Goal: Task Accomplishment & Management: Use online tool/utility

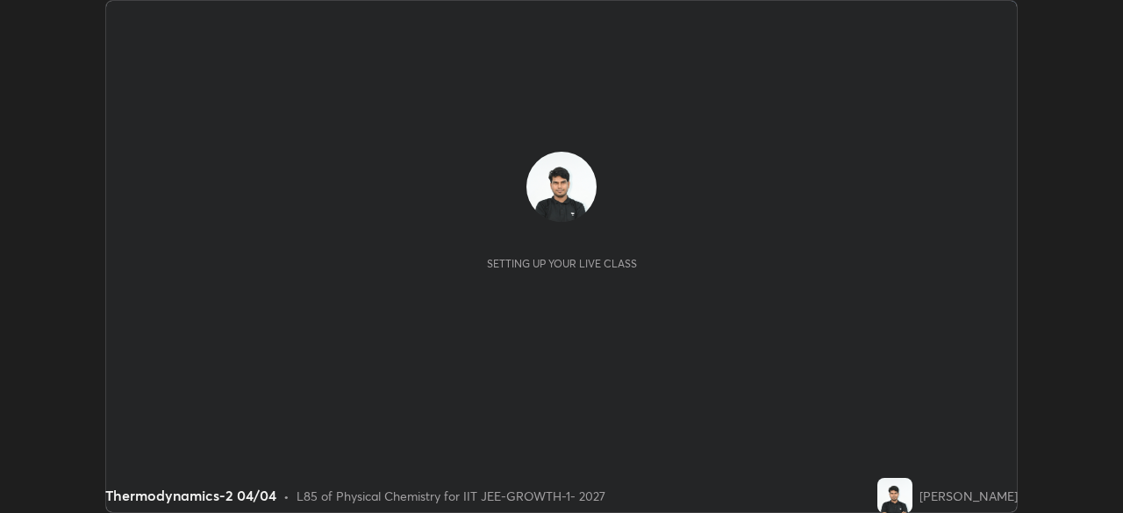
scroll to position [513, 1122]
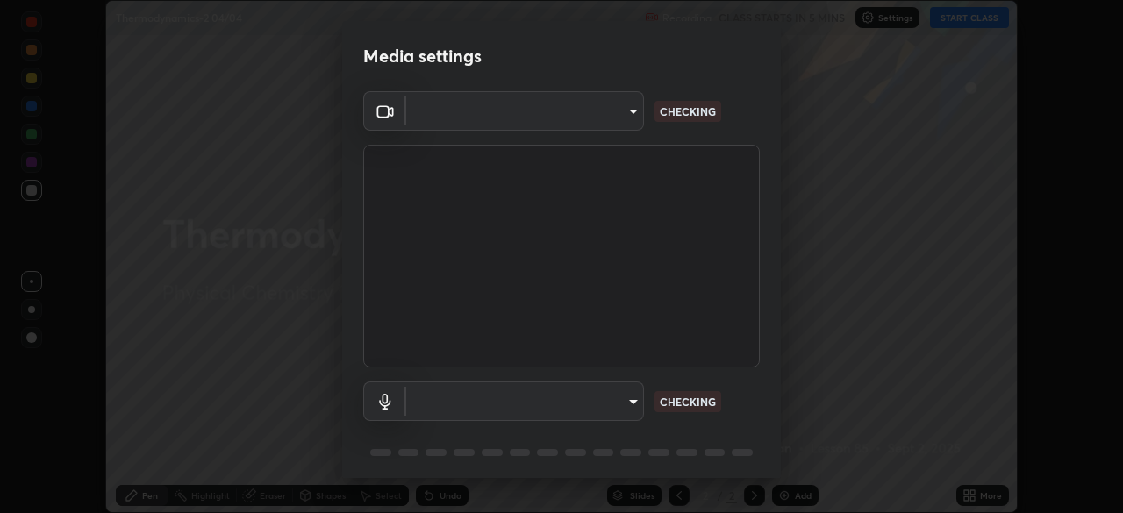
type input "4d63cd10dcc1379e9927399513255d12d620b7bbb39ca773e0f9116a90128a71"
click at [570, 400] on body "Erase all Thermodynamics-2 04/04 Recording CLASS STARTS IN 5 MINS Settings STAR…" at bounding box center [561, 256] width 1123 height 513
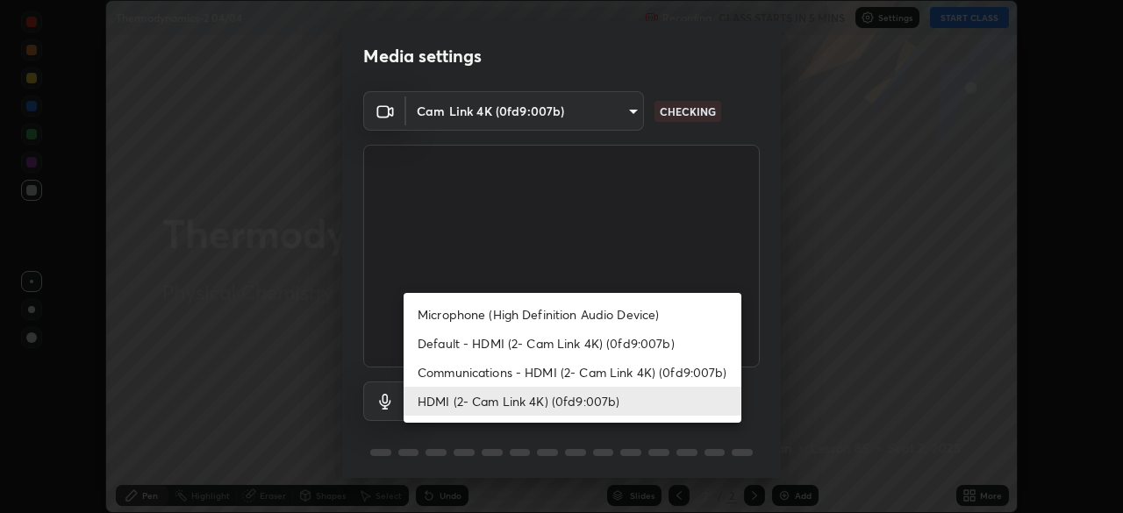
click at [601, 379] on li "Communications - HDMI (2- Cam Link 4K) (0fd9:007b)" at bounding box center [573, 372] width 338 height 29
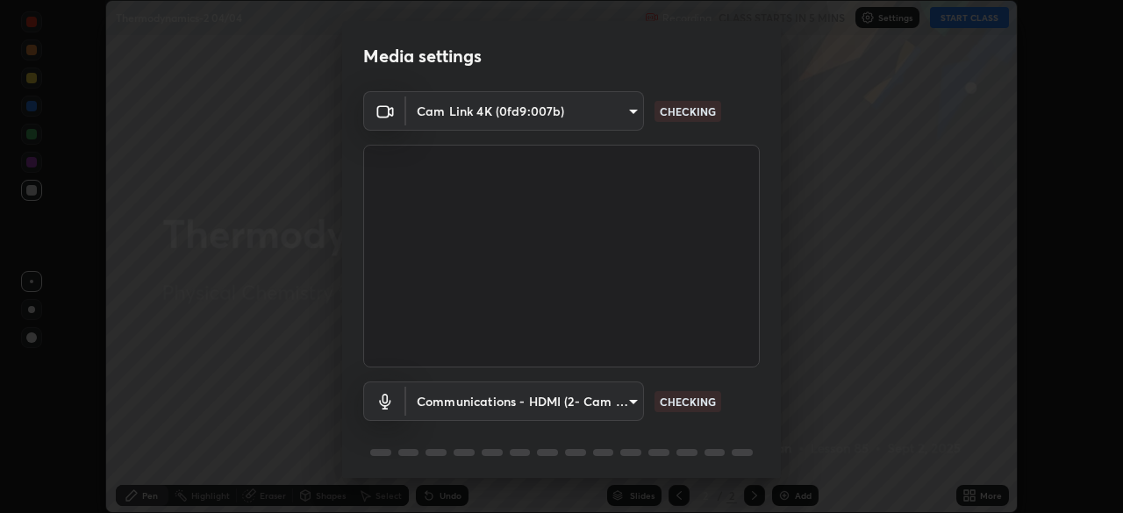
click at [586, 409] on li "HDMI (2- Cam Link 4K) (0fd9:007b)" at bounding box center [530, 401] width 253 height 17
type input "69b458bb6365b4cb8143660b0d50b39c56070ce8c7bb282217003b2a9c4a58b8"
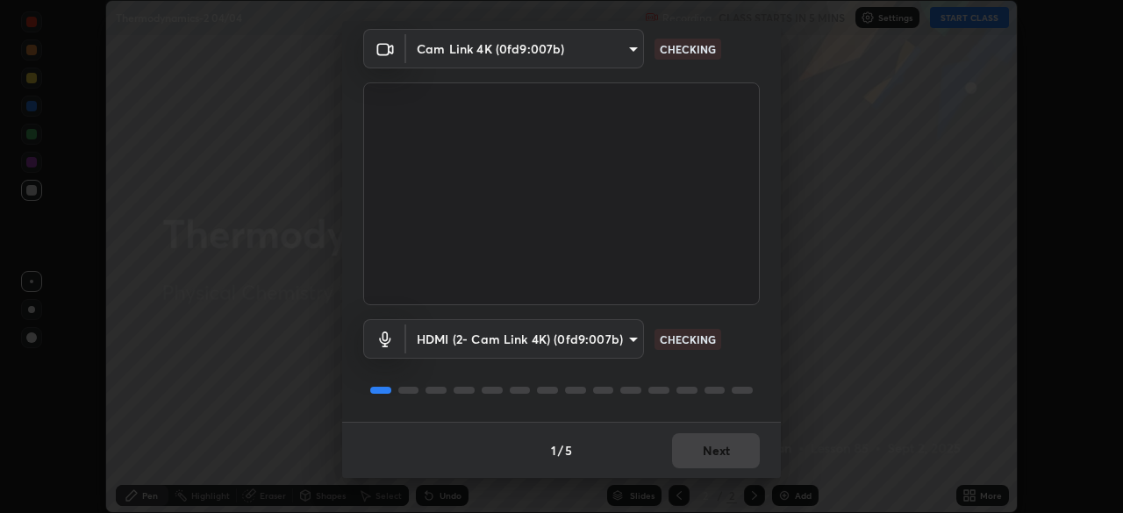
click at [708, 458] on div "1 / 5 Next" at bounding box center [561, 450] width 439 height 56
click at [710, 457] on div "1 / 5 Next" at bounding box center [561, 450] width 439 height 56
click at [714, 453] on div "1 / 5 Next" at bounding box center [561, 450] width 439 height 56
click at [714, 455] on div "1 / 5 Next" at bounding box center [561, 450] width 439 height 56
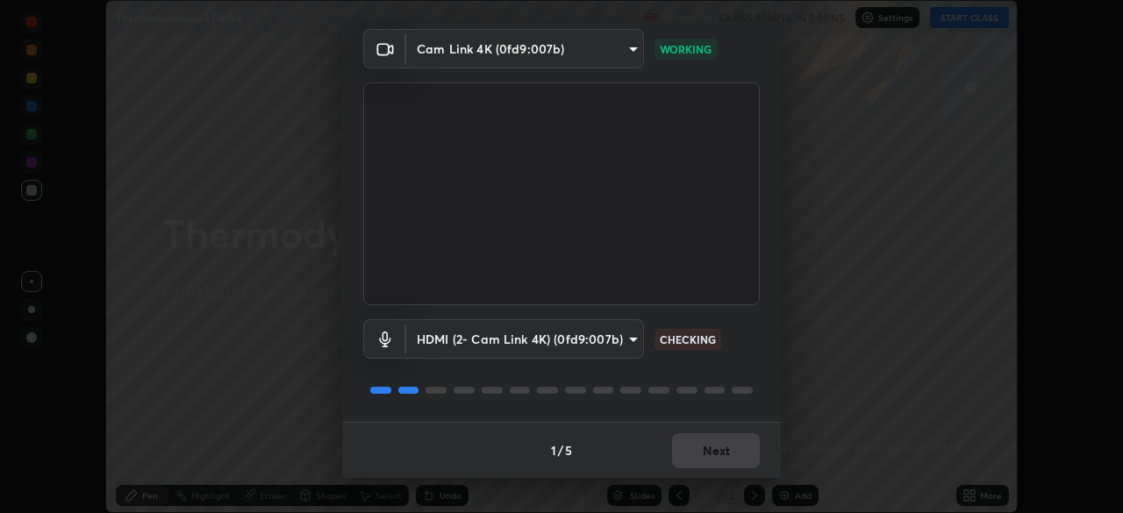
click at [714, 455] on div "1 / 5 Next" at bounding box center [561, 450] width 439 height 56
click at [717, 453] on div "1 / 5 Next" at bounding box center [561, 450] width 439 height 56
click at [723, 452] on div "1 / 5 Next" at bounding box center [561, 450] width 439 height 56
click at [722, 454] on div "1 / 5 Next" at bounding box center [561, 450] width 439 height 56
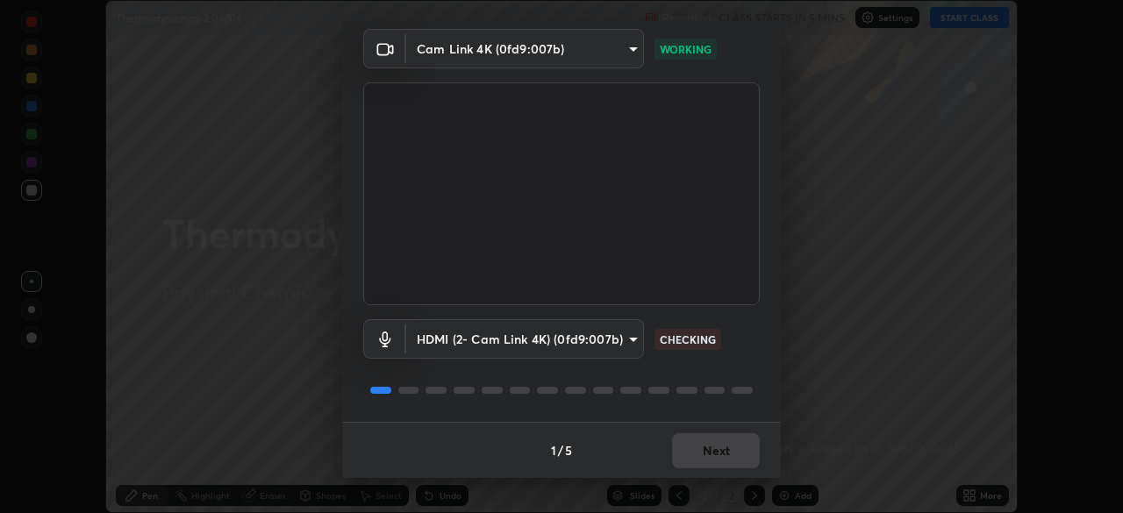
click at [723, 452] on div "1 / 5 Next" at bounding box center [561, 450] width 439 height 56
click at [728, 452] on div "1 / 5 Next" at bounding box center [561, 450] width 439 height 56
click at [728, 451] on div "1 / 5 Next" at bounding box center [561, 450] width 439 height 56
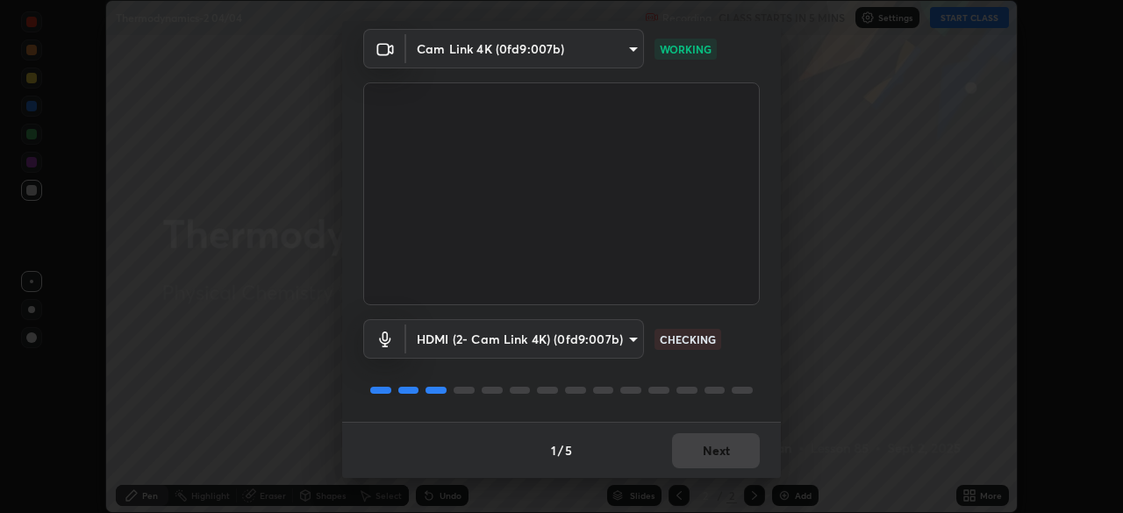
click at [732, 449] on div "1 / 5 Next" at bounding box center [561, 450] width 439 height 56
click at [735, 453] on div "1 / 5 Next" at bounding box center [561, 450] width 439 height 56
click at [729, 455] on div "1 / 5 Next" at bounding box center [561, 450] width 439 height 56
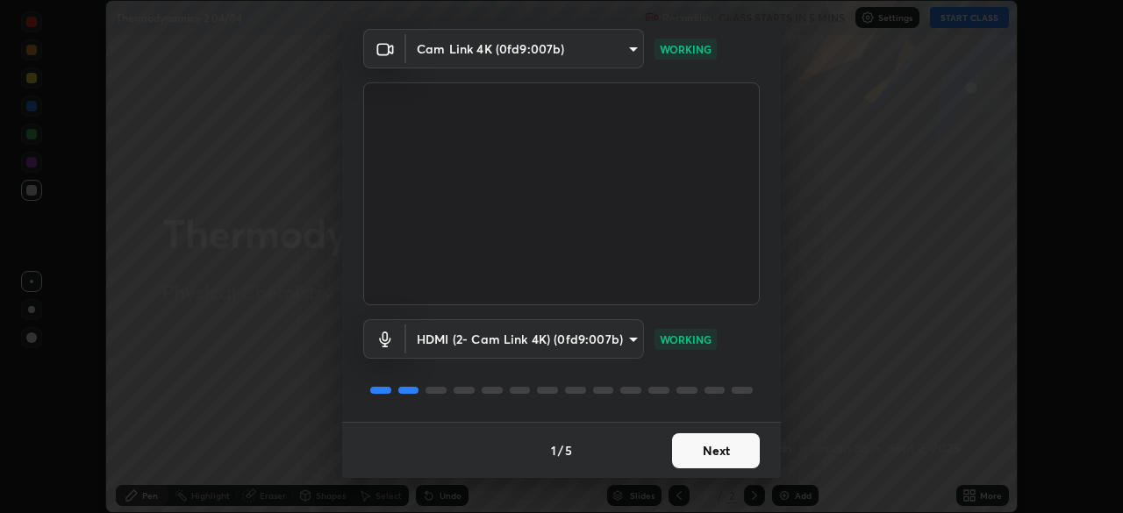
click at [729, 455] on button "Next" at bounding box center [716, 451] width 88 height 35
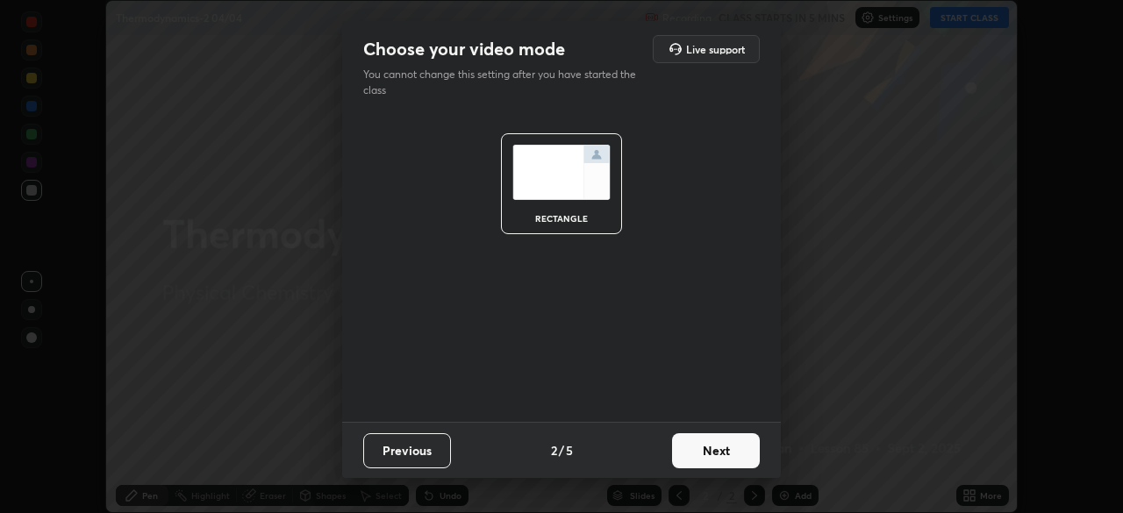
click at [731, 453] on button "Next" at bounding box center [716, 451] width 88 height 35
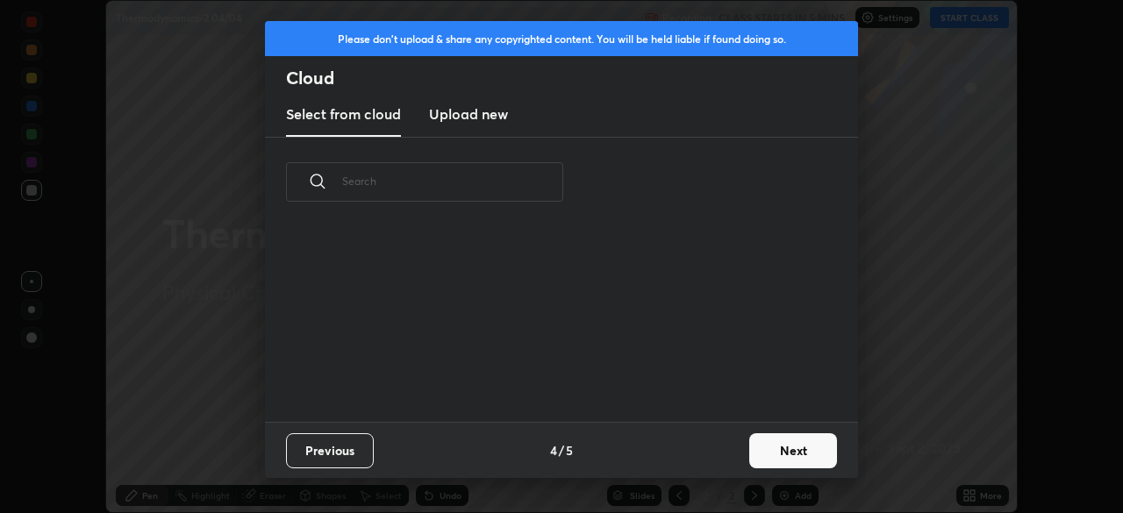
click at [752, 452] on button "Next" at bounding box center [793, 451] width 88 height 35
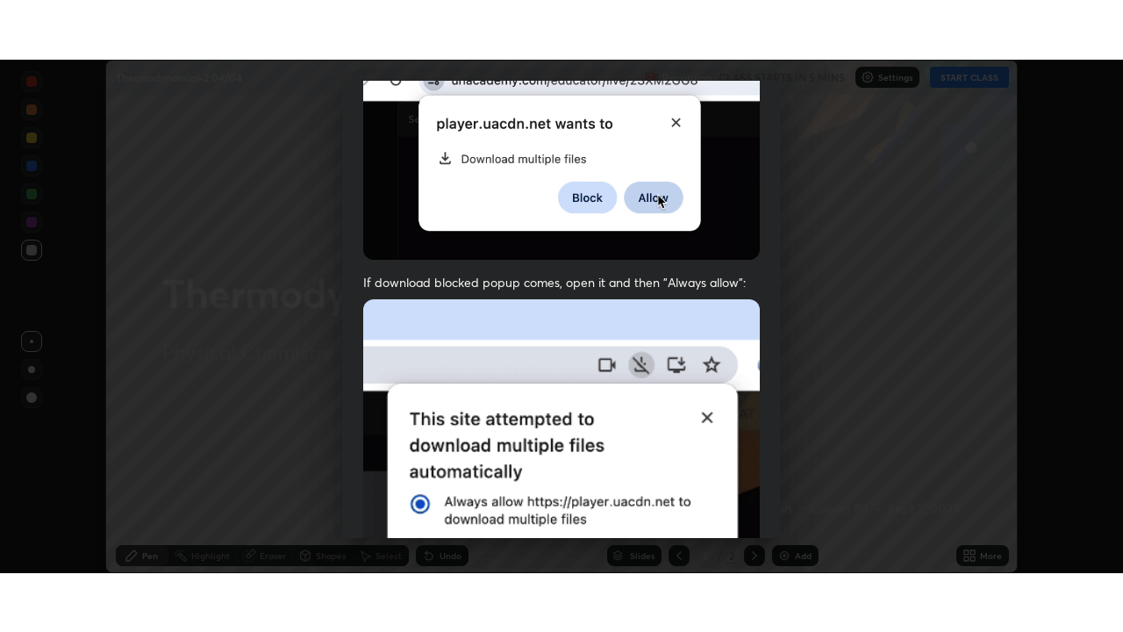
scroll to position [420, 0]
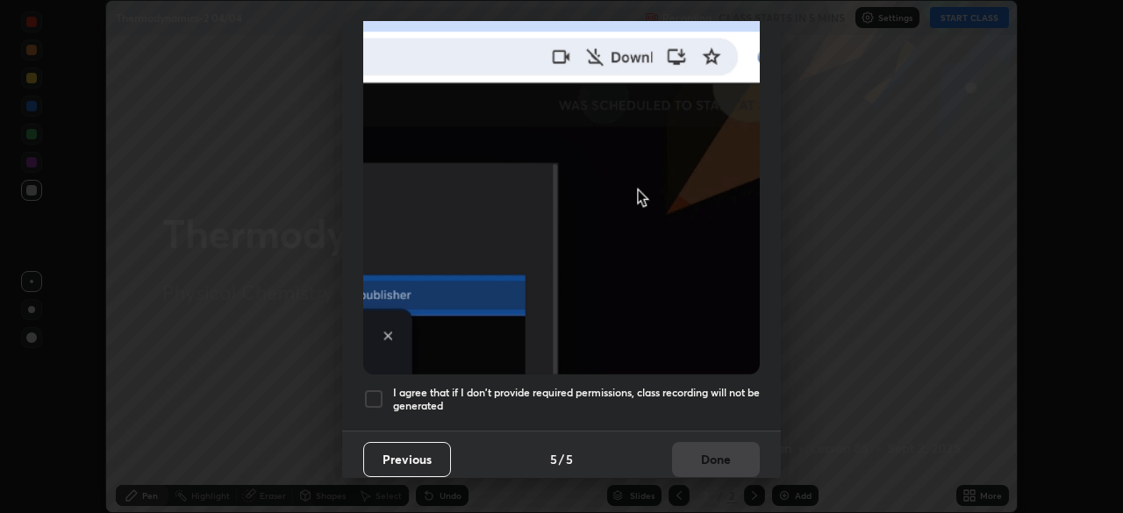
click at [383, 389] on div at bounding box center [373, 399] width 21 height 21
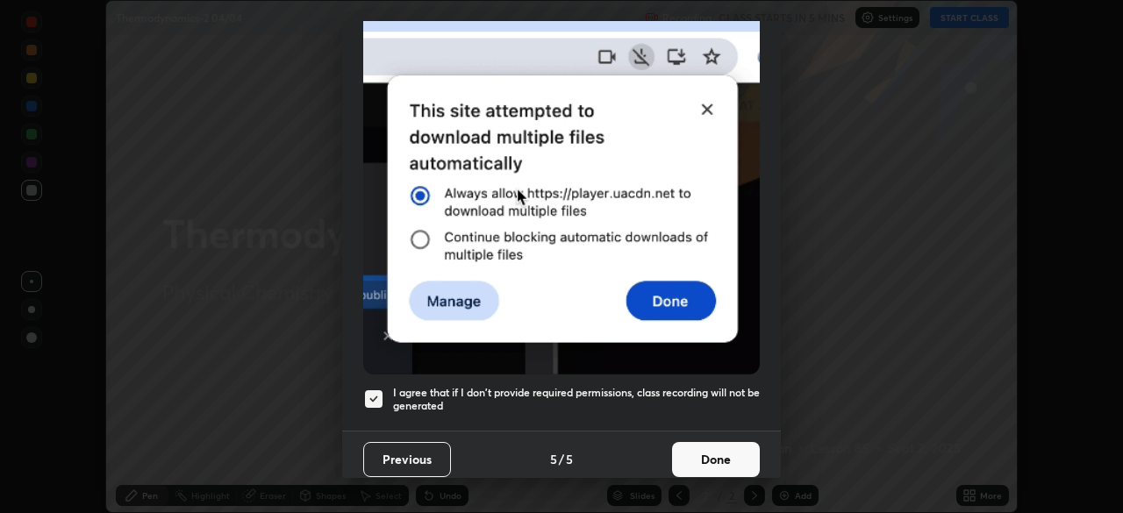
click at [704, 455] on button "Done" at bounding box center [716, 459] width 88 height 35
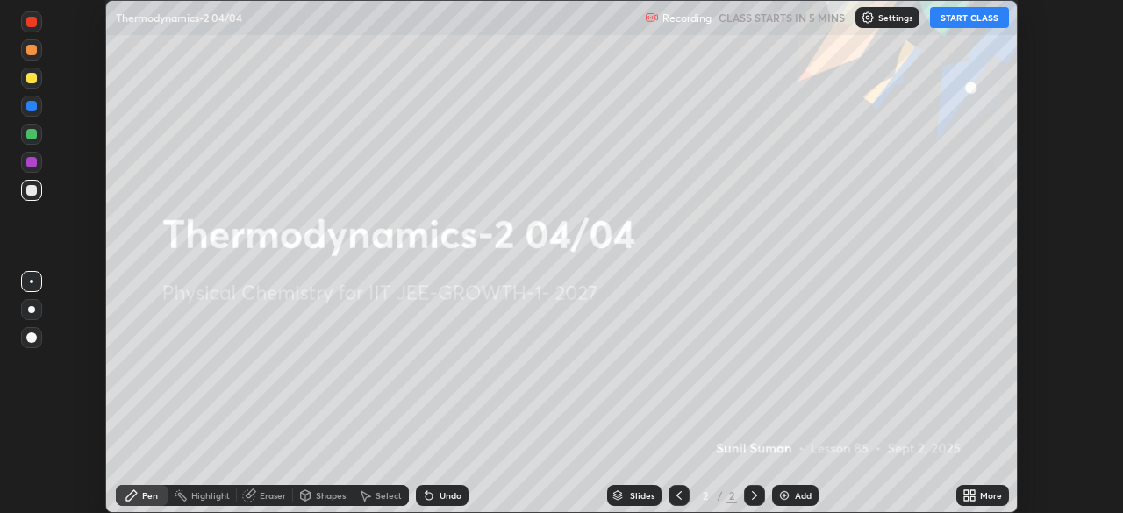
click at [966, 492] on icon at bounding box center [967, 493] width 4 height 4
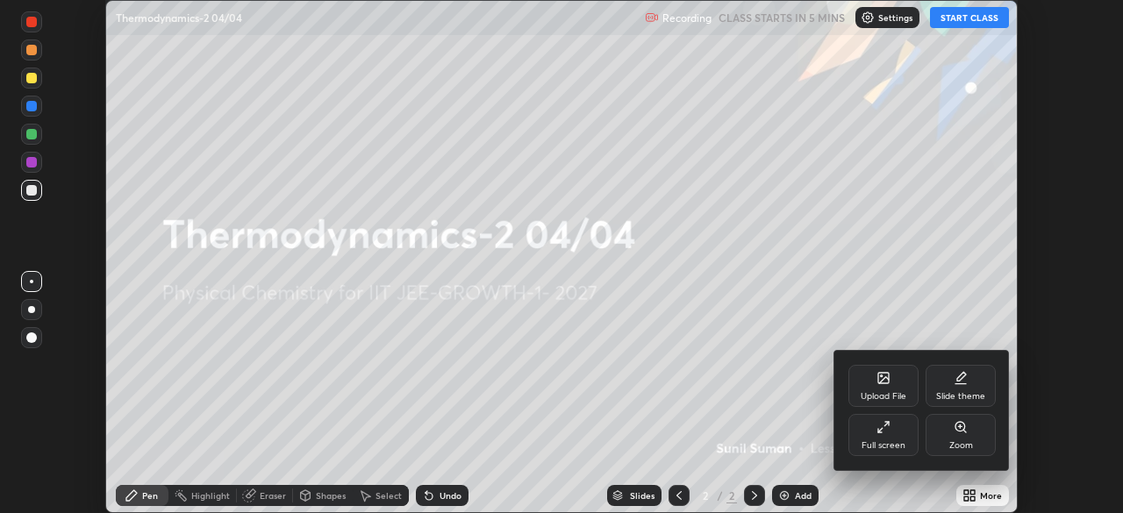
click at [900, 441] on div "Full screen" at bounding box center [884, 445] width 44 height 9
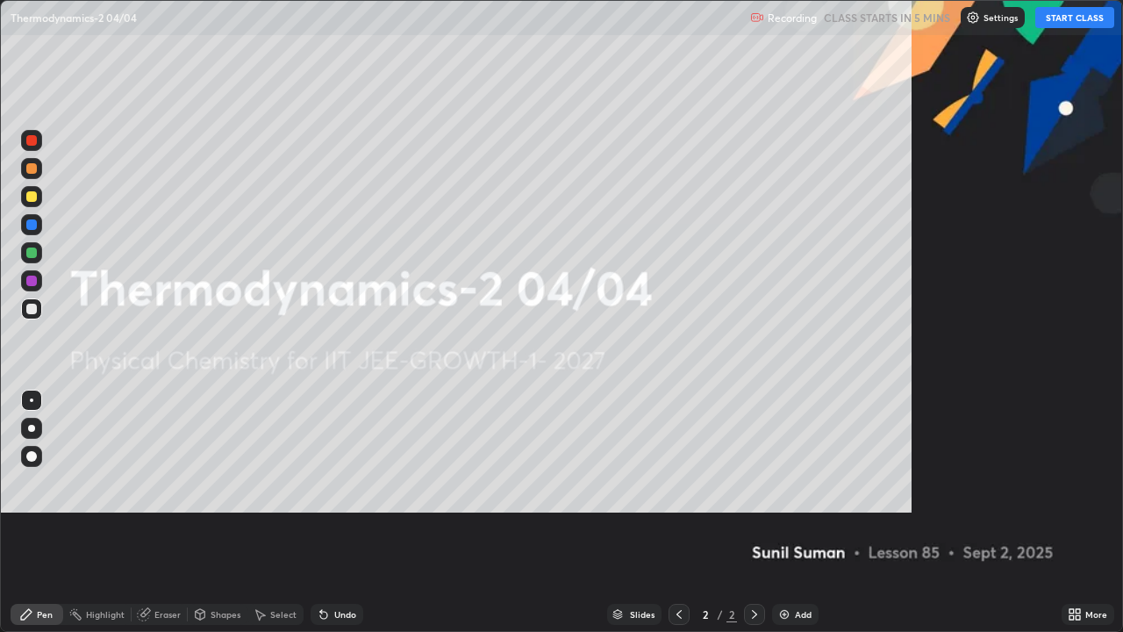
scroll to position [632, 1123]
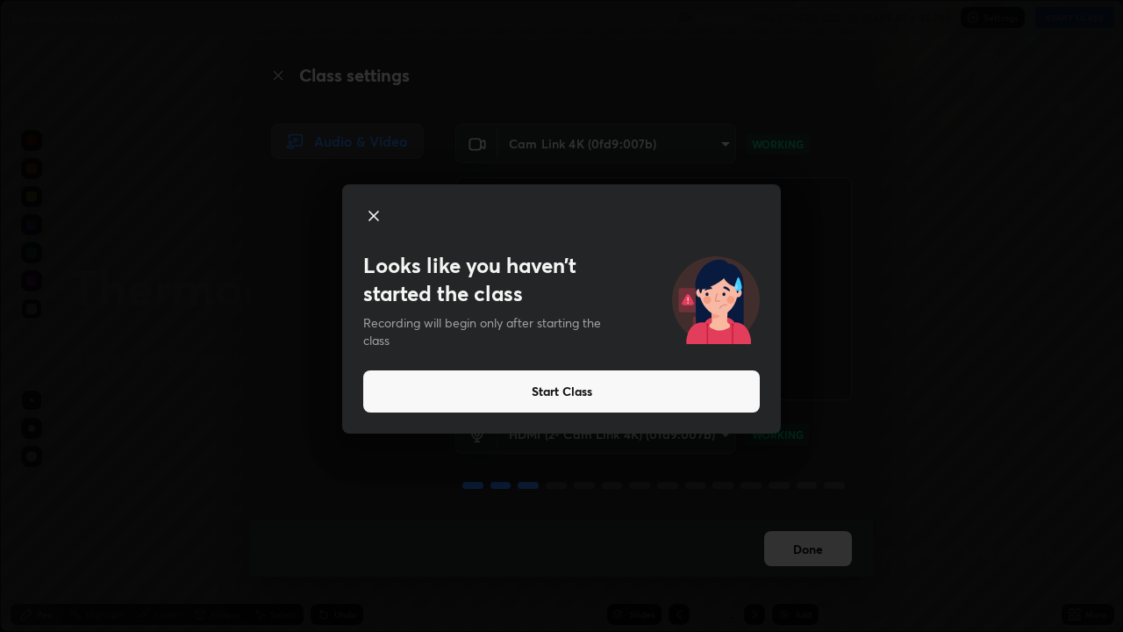
click at [379, 217] on icon at bounding box center [373, 215] width 21 height 21
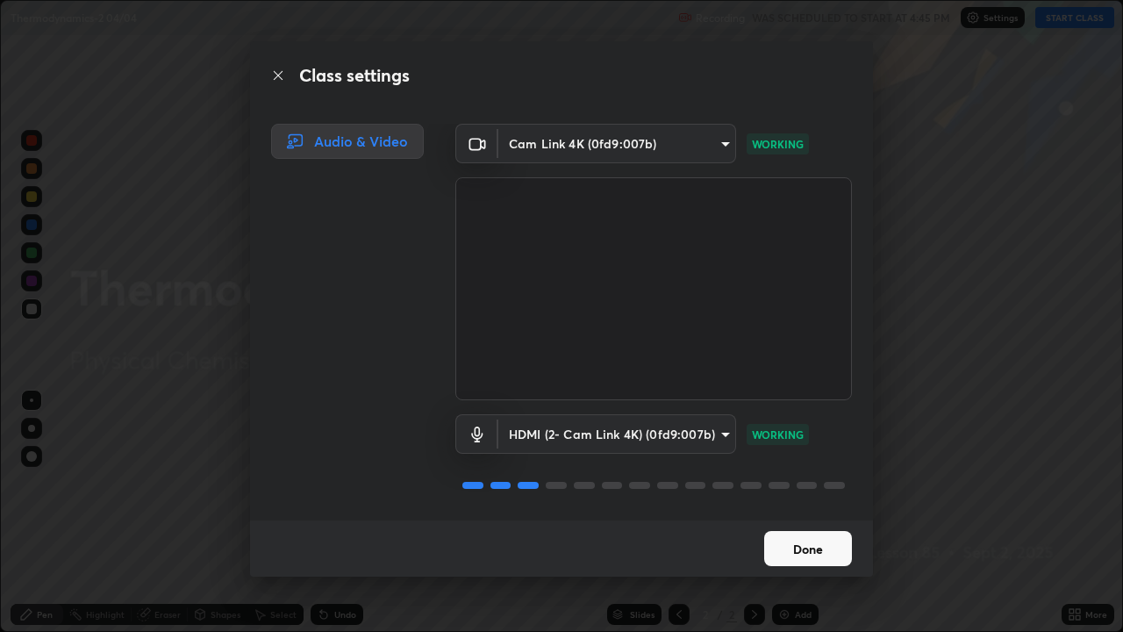
click at [796, 513] on button "Done" at bounding box center [808, 548] width 88 height 35
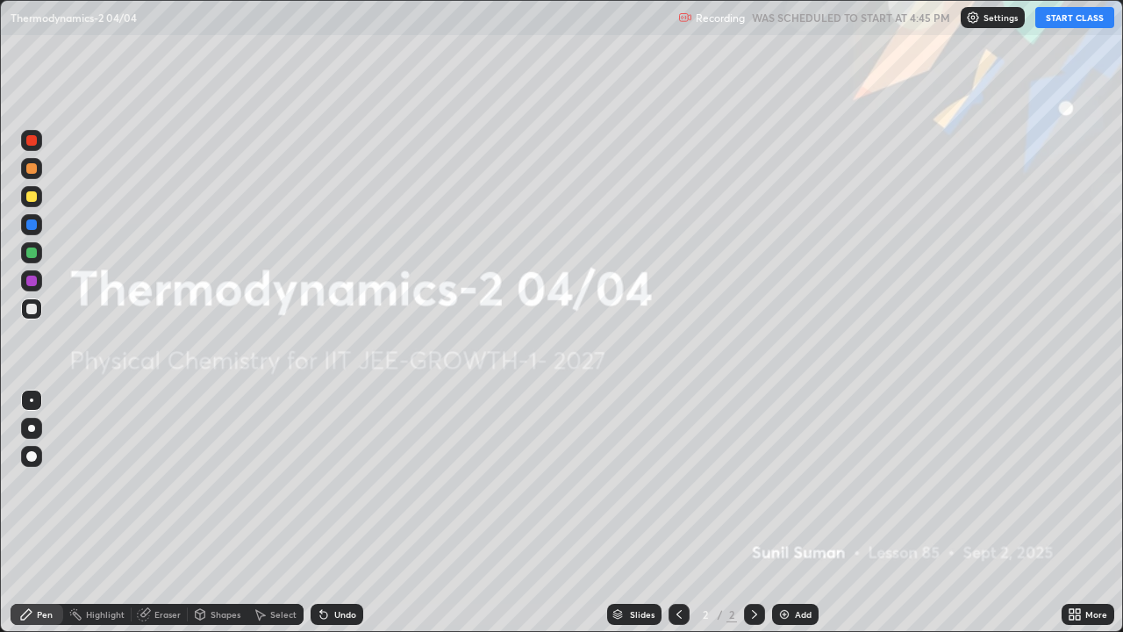
click at [780, 513] on img at bounding box center [785, 614] width 14 height 14
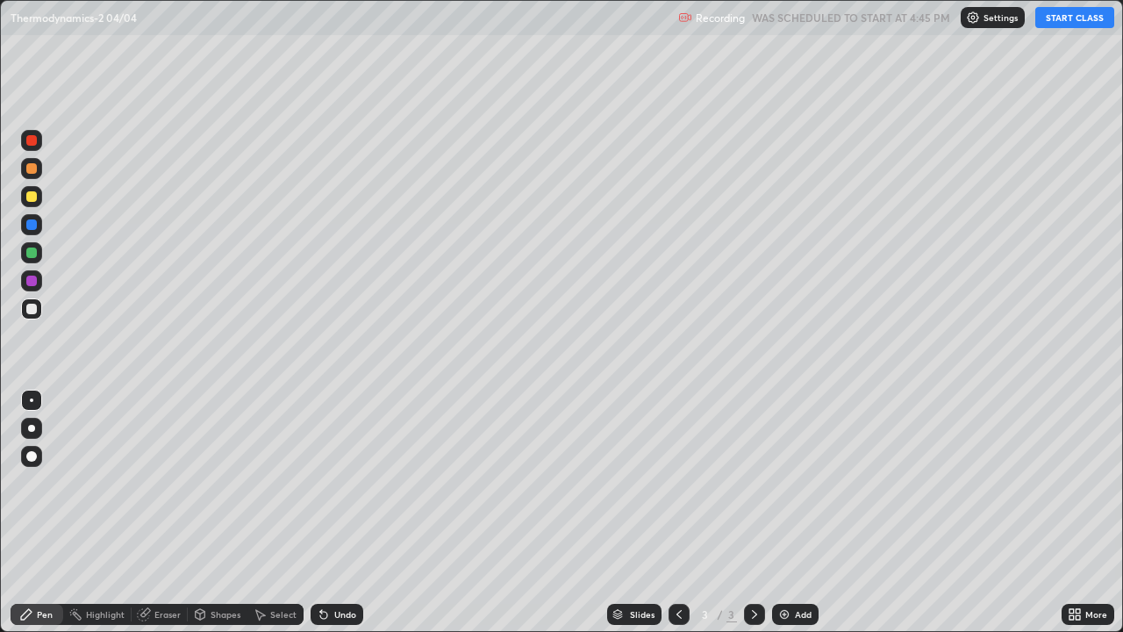
click at [1038, 24] on button "START CLASS" at bounding box center [1075, 17] width 79 height 21
click at [801, 513] on div "Add" at bounding box center [803, 614] width 17 height 9
click at [785, 513] on img at bounding box center [785, 614] width 14 height 14
click at [795, 513] on div "Add" at bounding box center [803, 614] width 17 height 9
click at [1072, 513] on icon at bounding box center [1072, 617] width 4 height 4
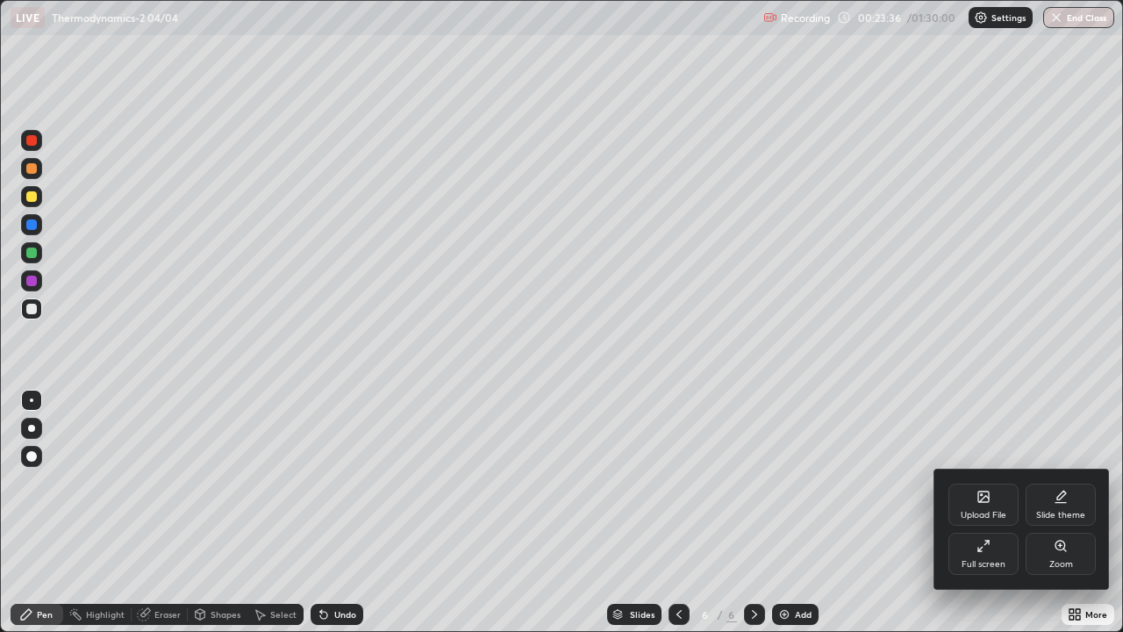
click at [979, 503] on icon at bounding box center [984, 497] width 14 height 14
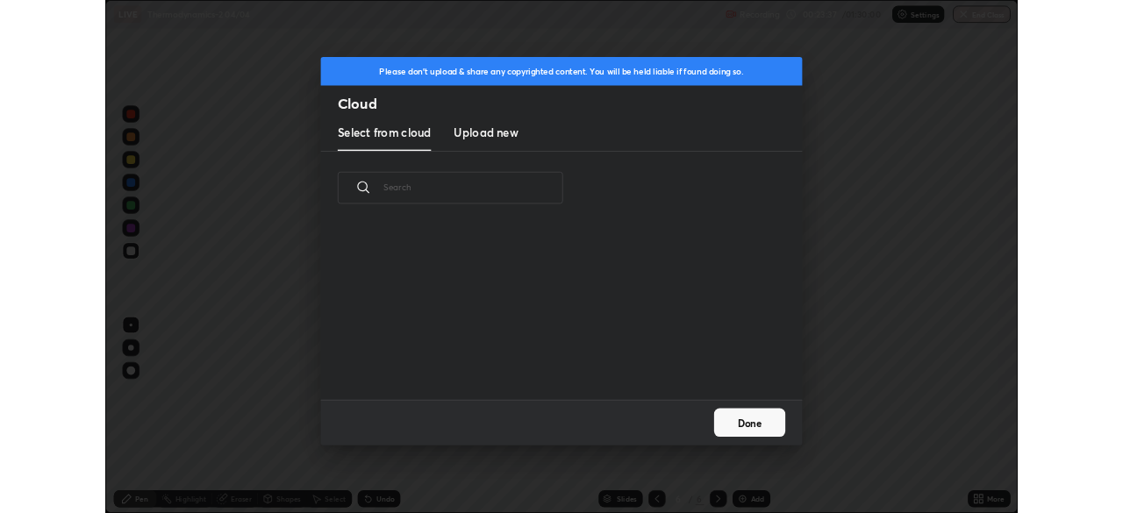
scroll to position [6, 10]
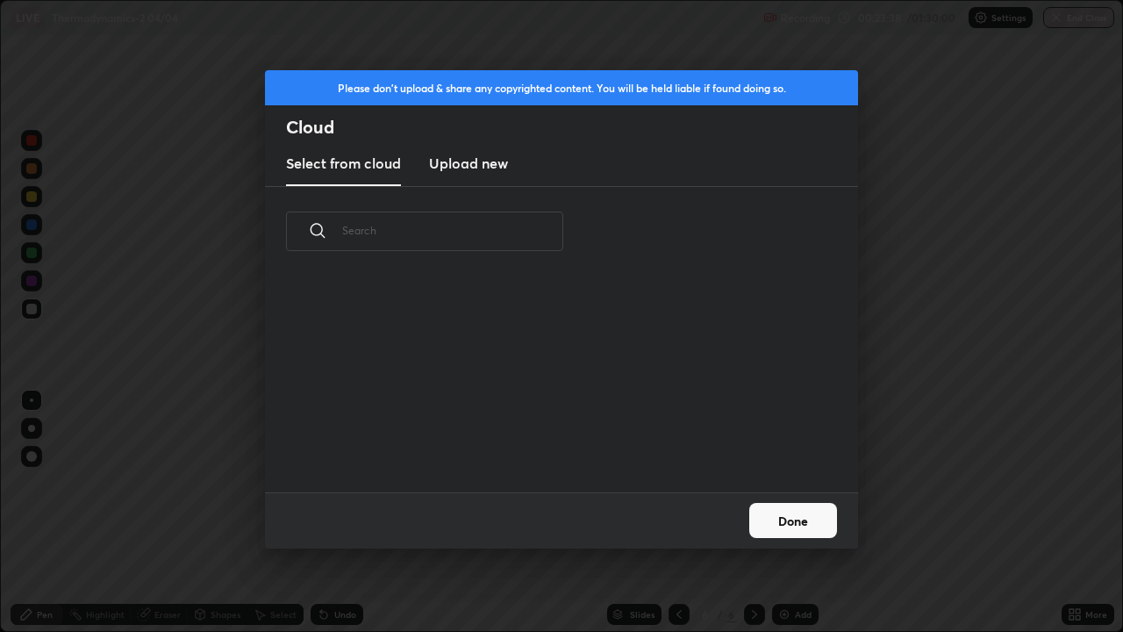
click at [463, 166] on h3 "Upload new" at bounding box center [468, 163] width 79 height 21
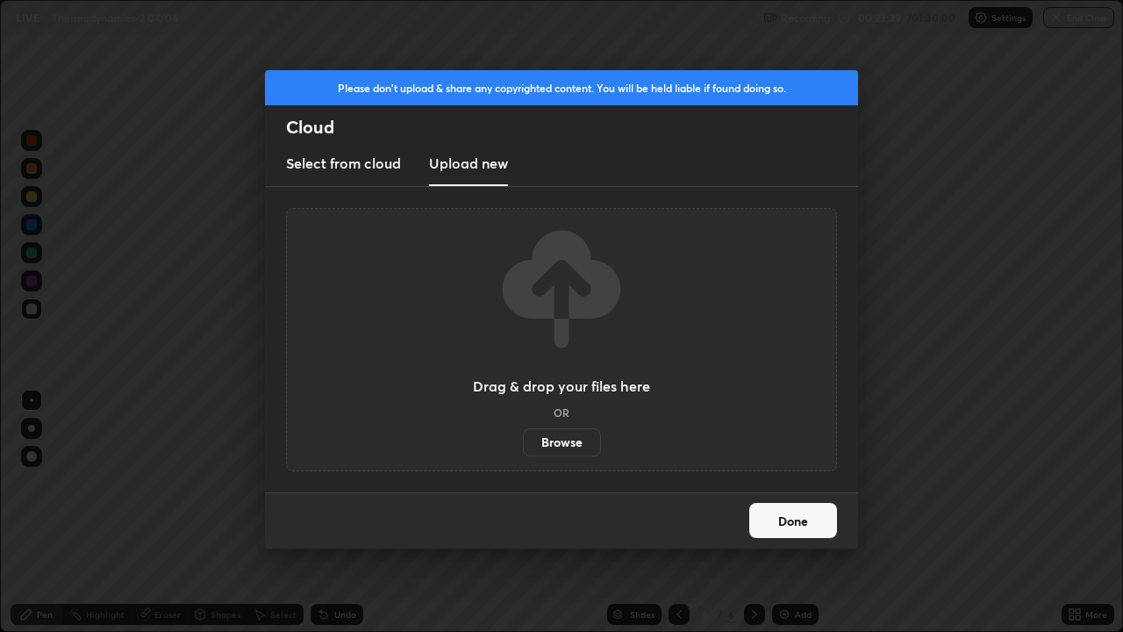
click at [560, 447] on label "Browse" at bounding box center [562, 442] width 78 height 28
click at [523, 447] on input "Browse" at bounding box center [523, 442] width 0 height 28
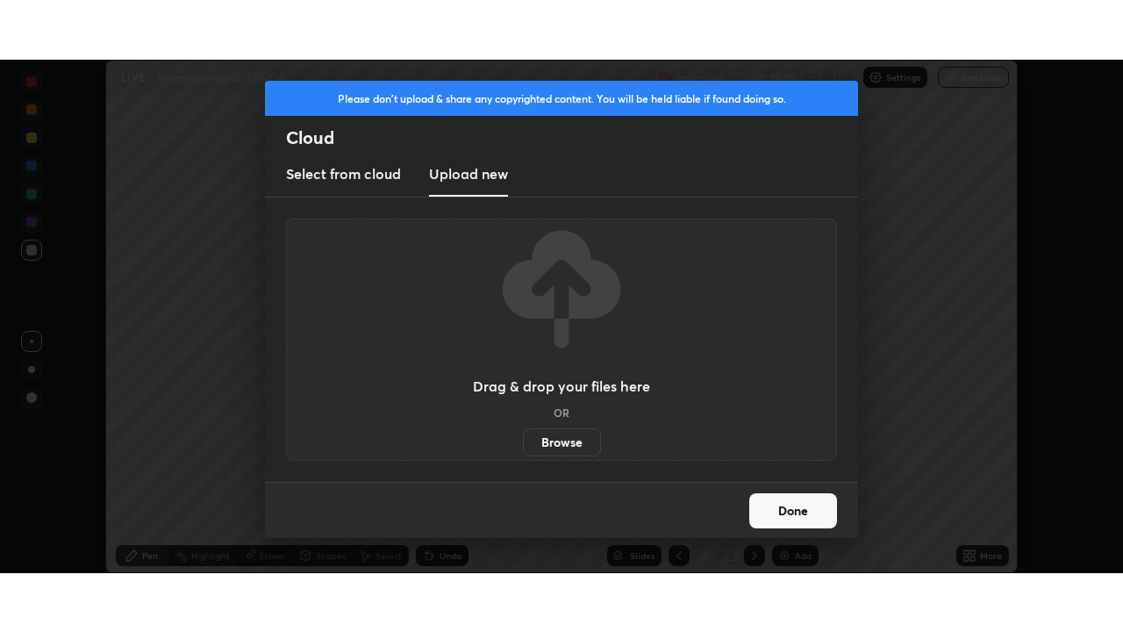
scroll to position [87250, 86640]
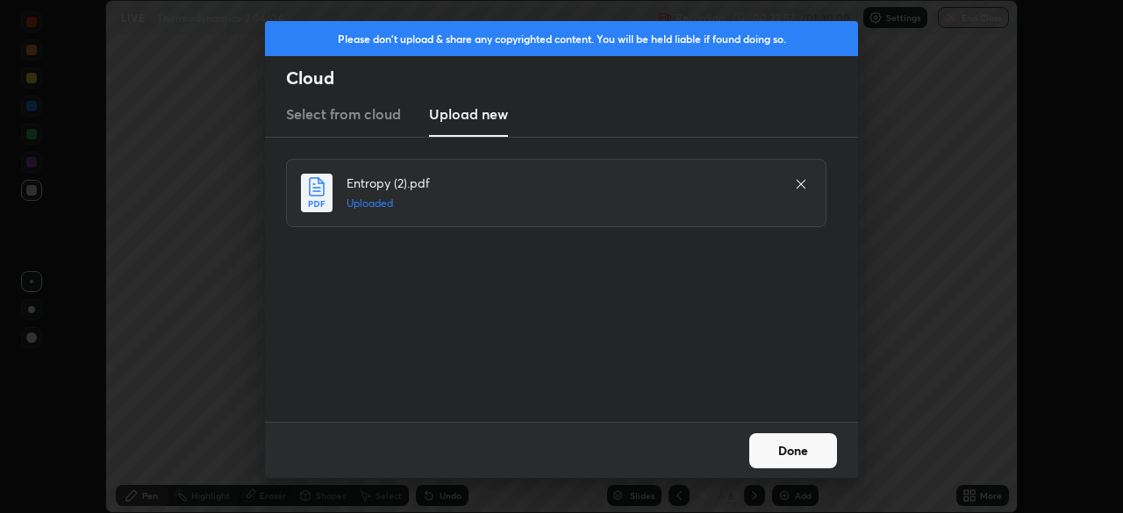
click at [786, 444] on button "Done" at bounding box center [793, 451] width 88 height 35
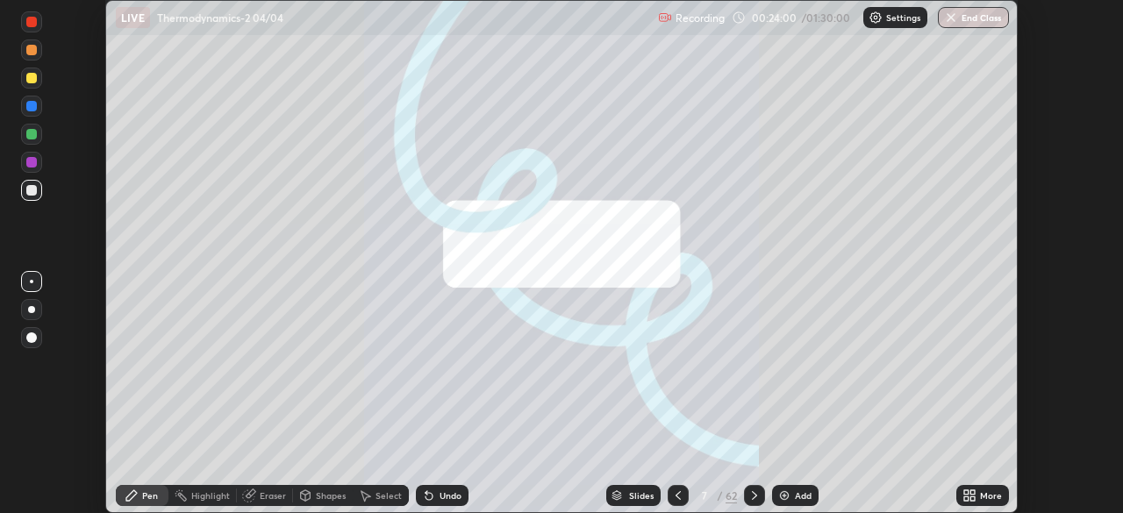
click at [968, 496] on icon at bounding box center [970, 496] width 14 height 14
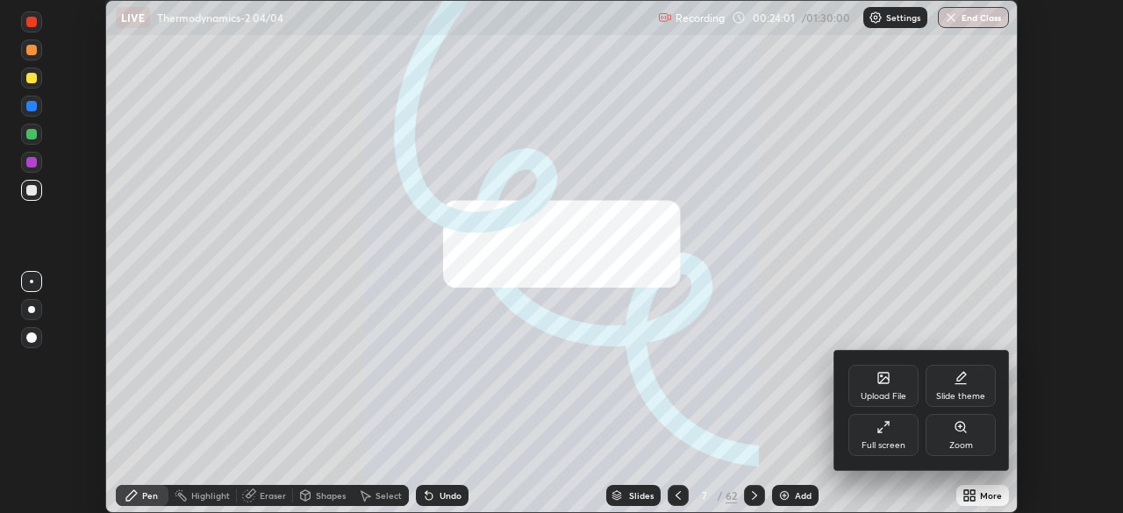
click at [879, 427] on icon at bounding box center [884, 427] width 14 height 14
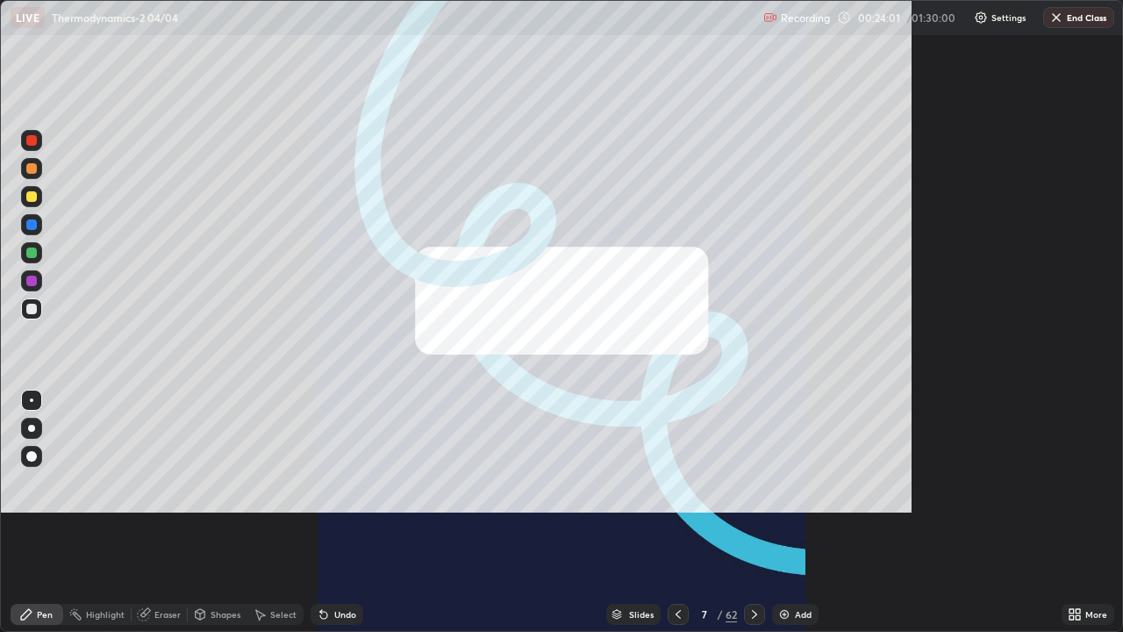
scroll to position [632, 1123]
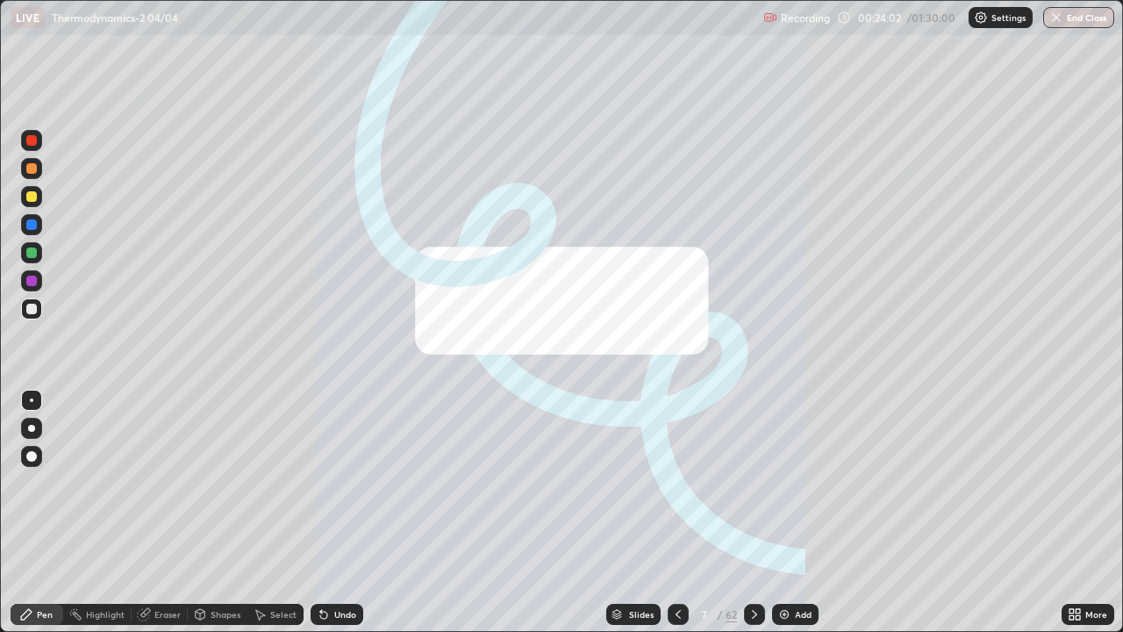
click at [719, 513] on div "/" at bounding box center [719, 614] width 5 height 11
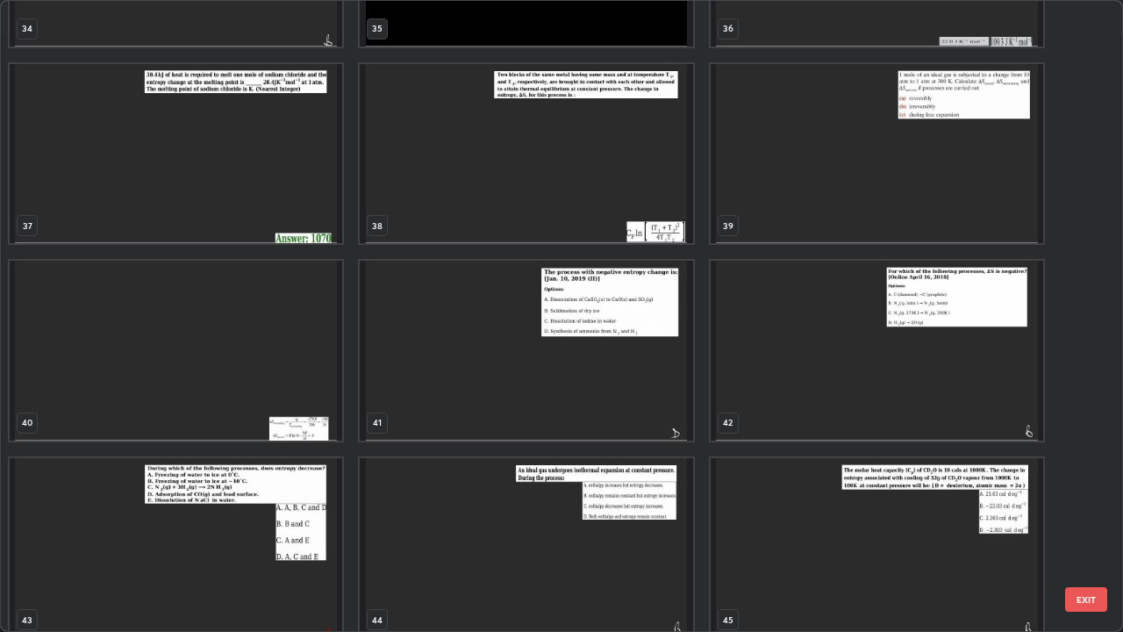
scroll to position [2314, 0]
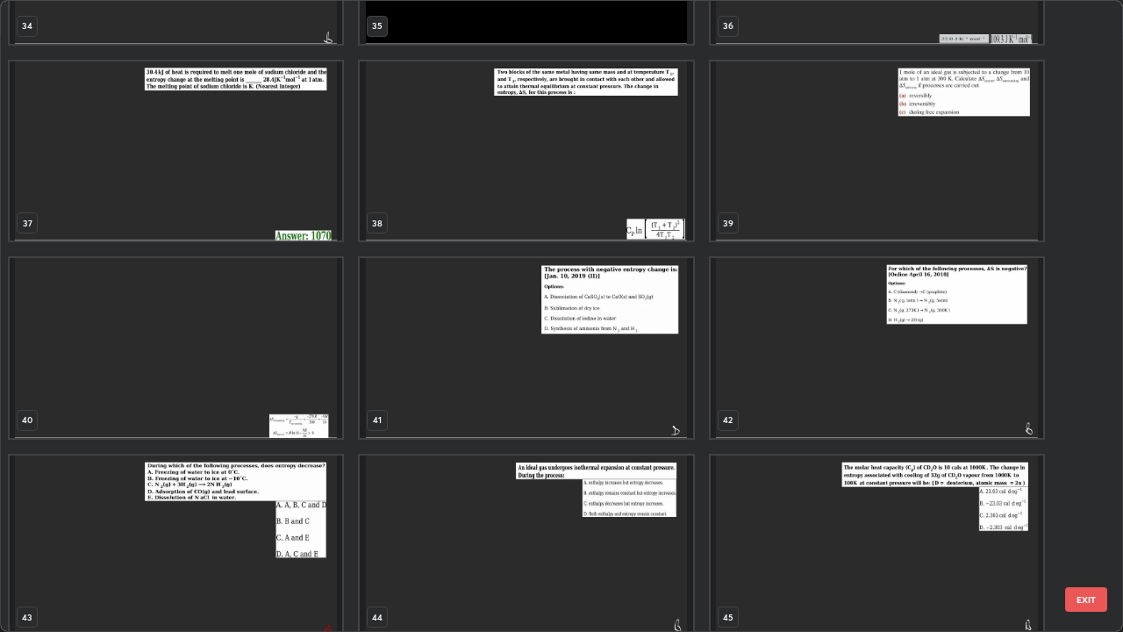
click at [807, 156] on img "grid" at bounding box center [877, 151] width 333 height 180
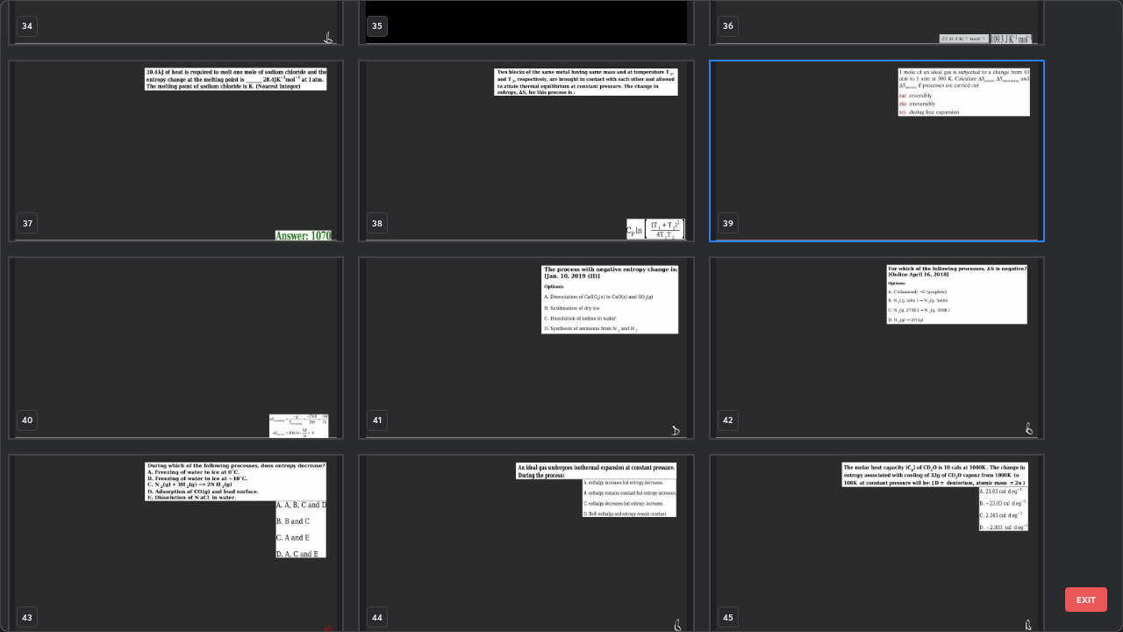
click at [807, 164] on img "grid" at bounding box center [877, 151] width 333 height 180
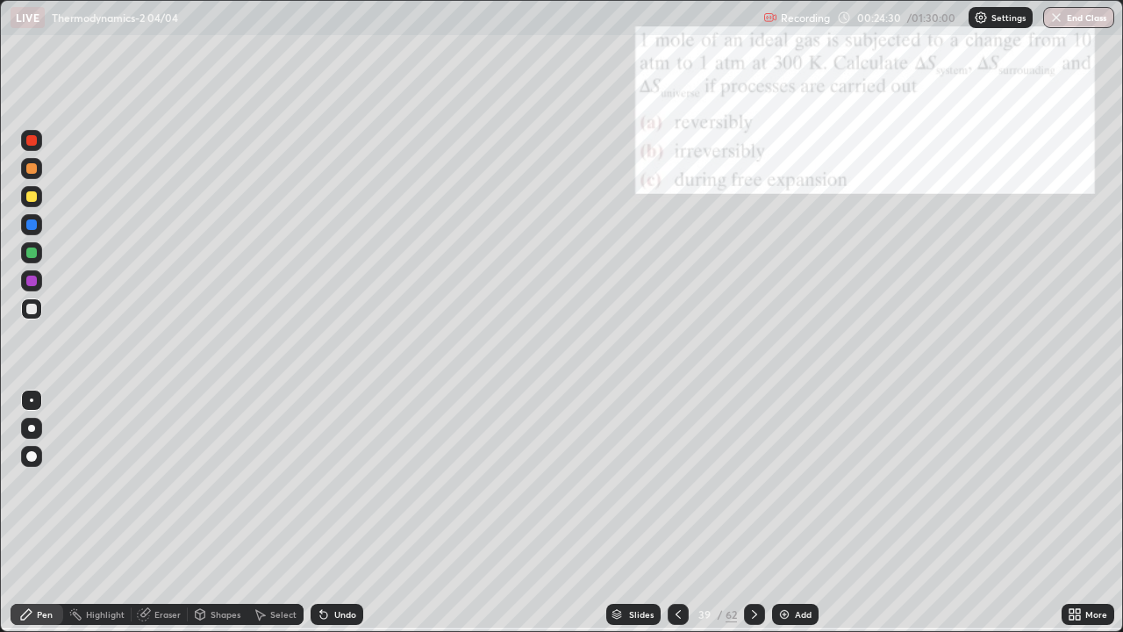
click at [785, 513] on img at bounding box center [785, 614] width 14 height 14
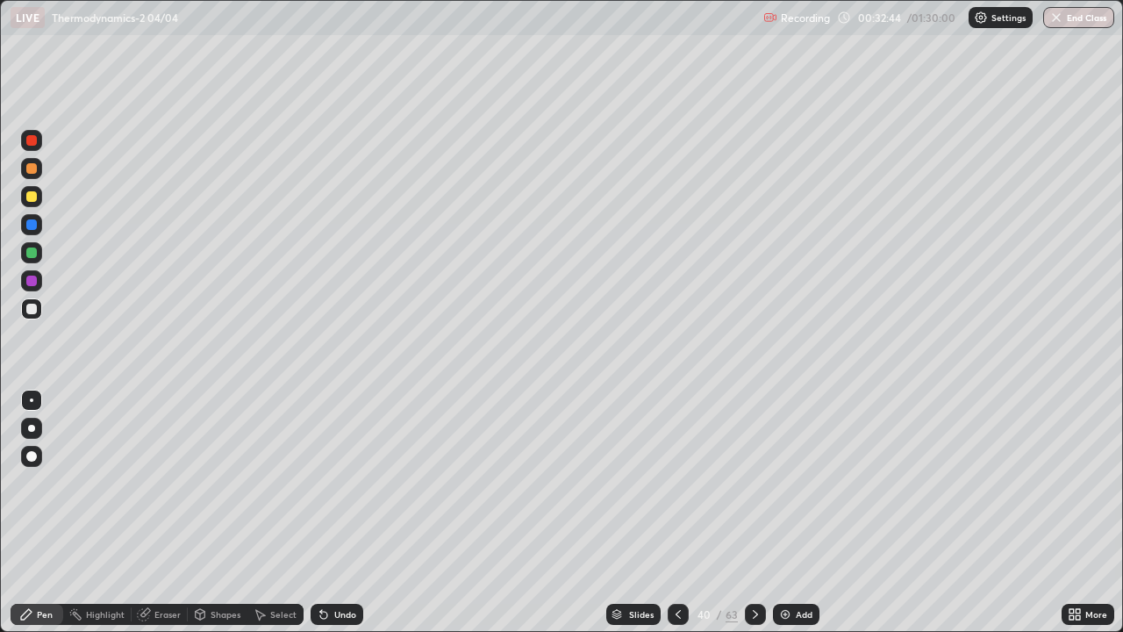
click at [33, 307] on div at bounding box center [31, 309] width 11 height 11
click at [38, 197] on div at bounding box center [31, 196] width 21 height 21
click at [320, 513] on icon at bounding box center [321, 611] width 2 height 2
click at [328, 513] on div "Undo" at bounding box center [337, 614] width 53 height 21
click at [35, 313] on div at bounding box center [31, 309] width 11 height 11
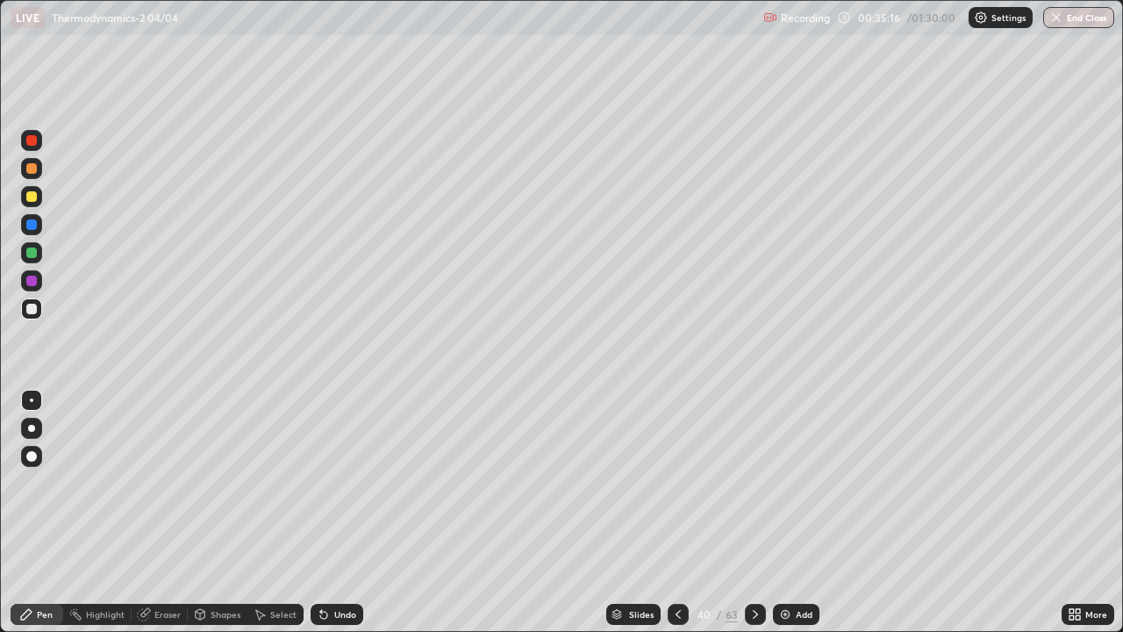
click at [28, 197] on div at bounding box center [31, 196] width 11 height 11
click at [326, 513] on icon at bounding box center [324, 614] width 14 height 14
click at [35, 256] on div at bounding box center [31, 252] width 11 height 11
click at [789, 513] on img at bounding box center [785, 614] width 14 height 14
click at [36, 312] on div at bounding box center [31, 309] width 11 height 11
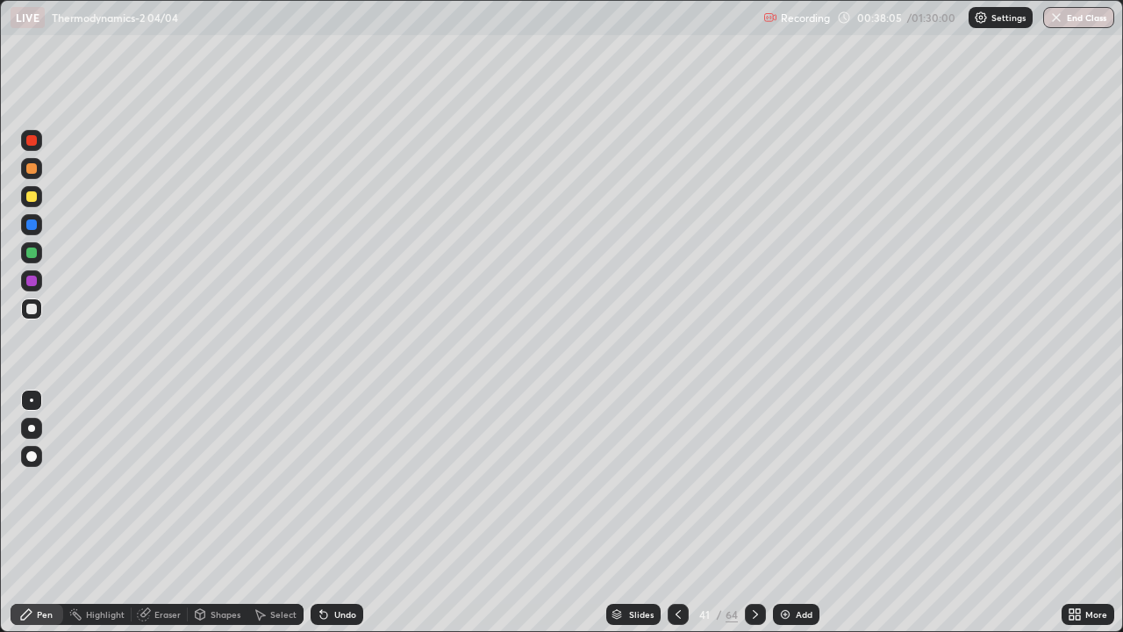
click at [321, 513] on icon at bounding box center [323, 615] width 7 height 7
click at [29, 197] on div at bounding box center [31, 196] width 11 height 11
click at [27, 257] on div at bounding box center [31, 252] width 11 height 11
click at [32, 197] on div at bounding box center [31, 196] width 11 height 11
click at [328, 513] on div "Undo" at bounding box center [337, 614] width 53 height 21
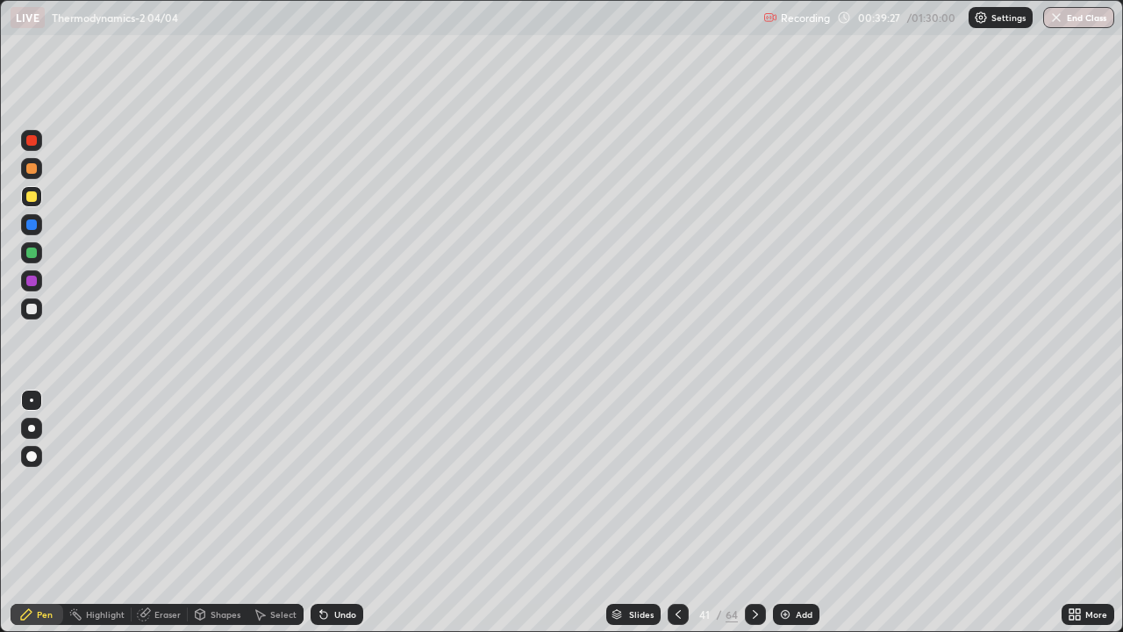
click at [331, 513] on div "Undo" at bounding box center [337, 614] width 53 height 21
click at [32, 308] on div at bounding box center [31, 309] width 11 height 11
click at [161, 513] on div "Eraser" at bounding box center [167, 614] width 26 height 9
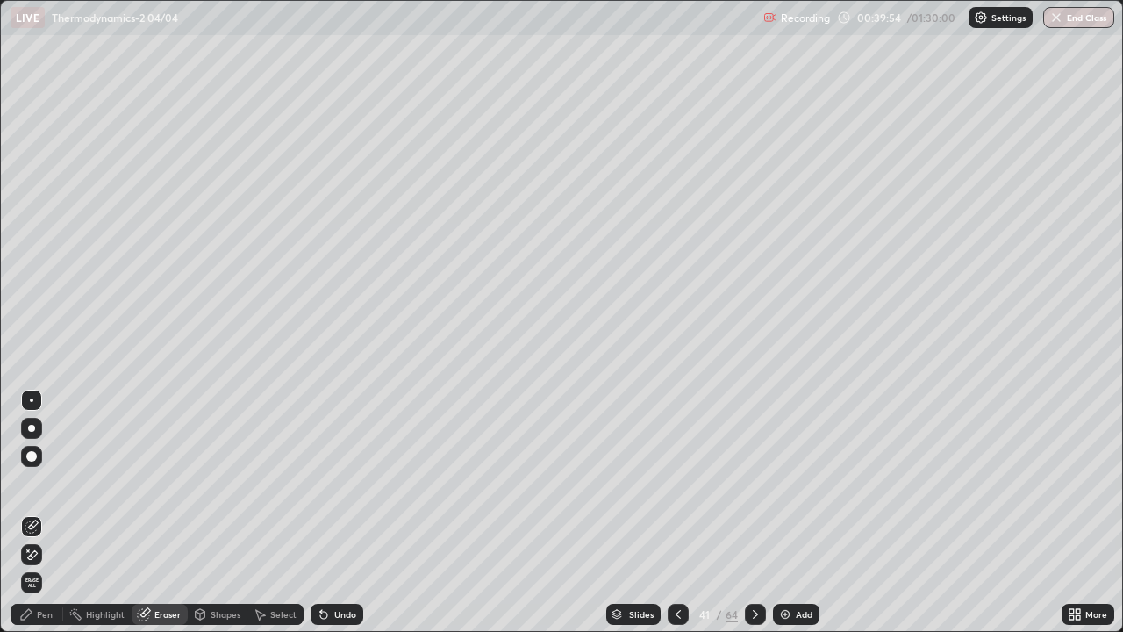
click at [45, 513] on div "Pen" at bounding box center [45, 614] width 16 height 9
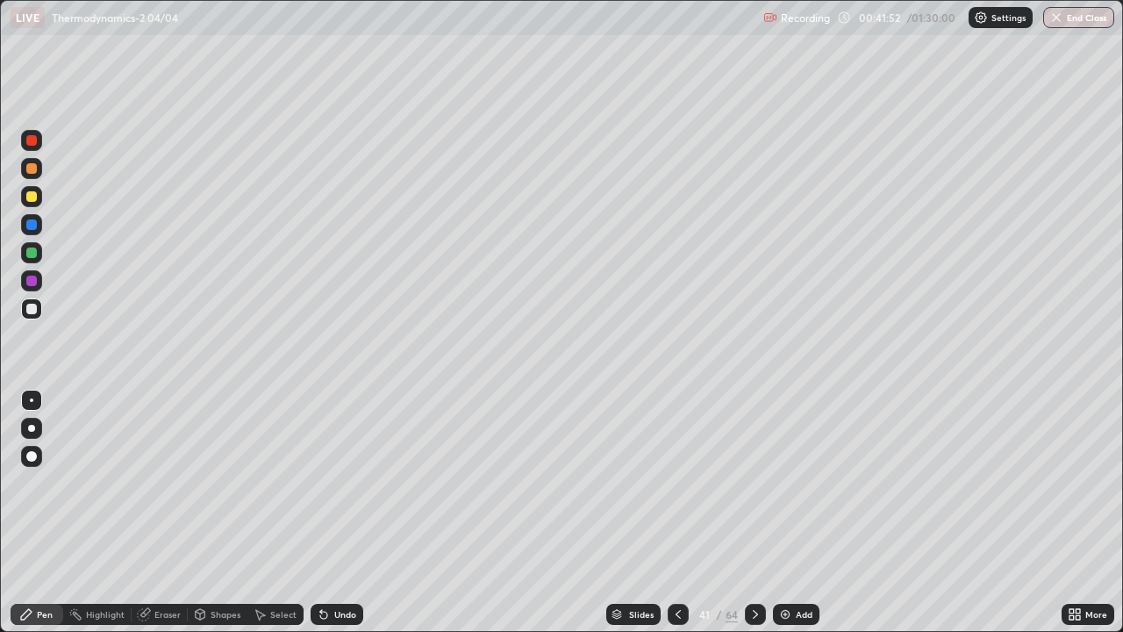
click at [789, 513] on img at bounding box center [785, 614] width 14 height 14
click at [30, 203] on div at bounding box center [31, 196] width 21 height 21
click at [327, 513] on icon at bounding box center [324, 614] width 14 height 14
click at [322, 513] on icon at bounding box center [323, 615] width 7 height 7
click at [321, 513] on icon at bounding box center [323, 615] width 7 height 7
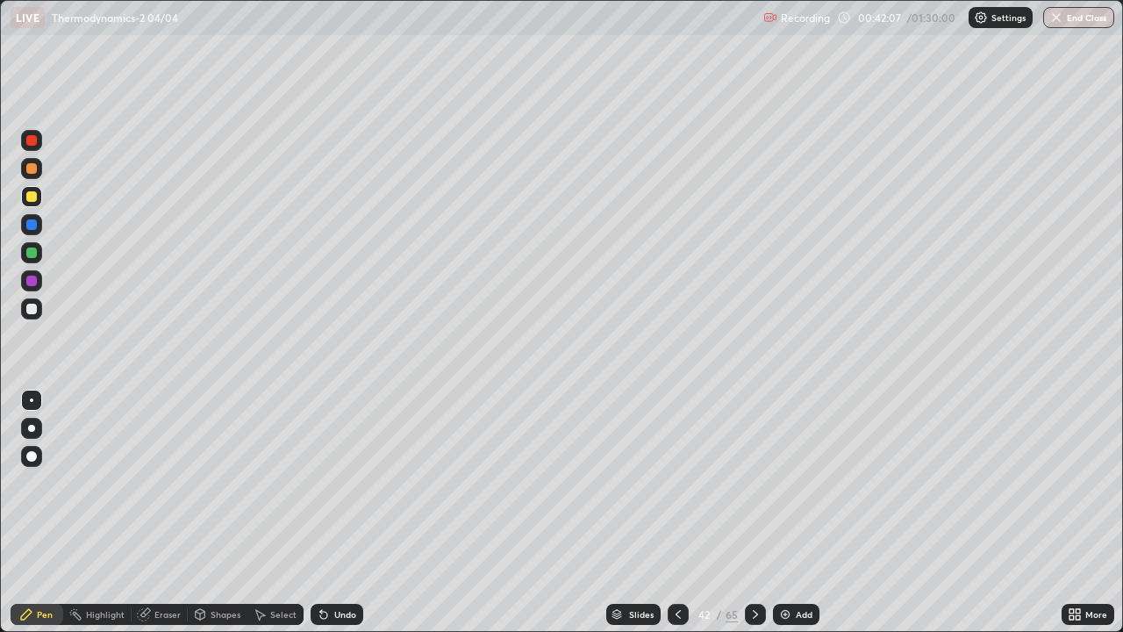
click at [321, 513] on icon at bounding box center [323, 615] width 7 height 7
click at [32, 312] on div at bounding box center [31, 309] width 11 height 11
click at [32, 254] on div at bounding box center [31, 252] width 11 height 11
click at [38, 309] on div at bounding box center [31, 308] width 21 height 21
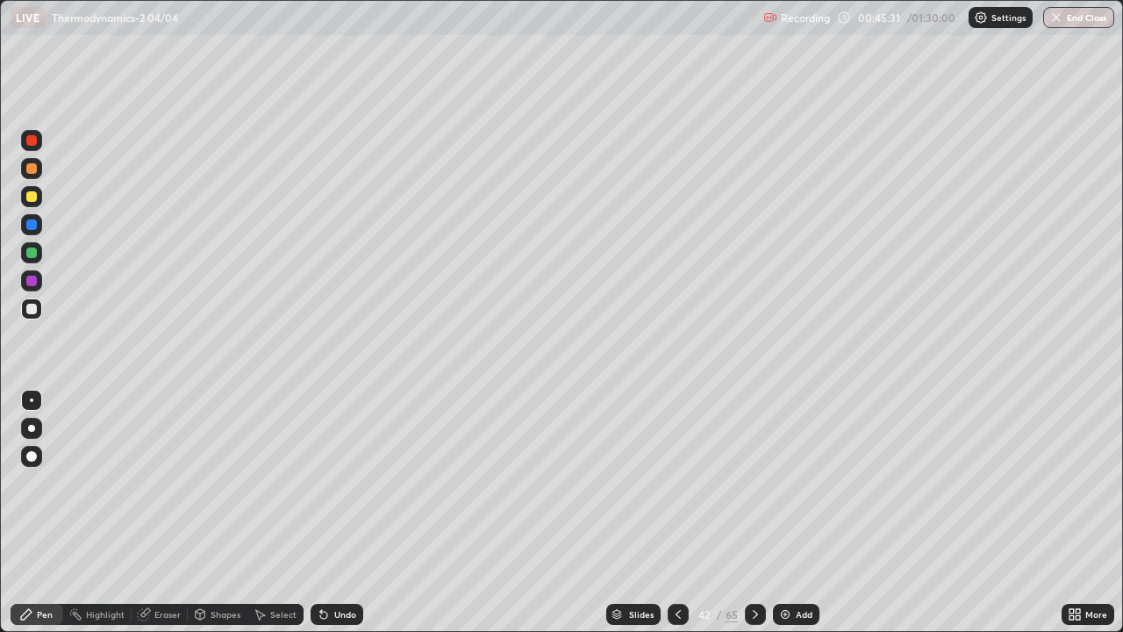
click at [41, 309] on div at bounding box center [31, 308] width 21 height 21
click at [791, 513] on div "Add" at bounding box center [796, 614] width 47 height 21
click at [1076, 513] on icon at bounding box center [1078, 617] width 4 height 4
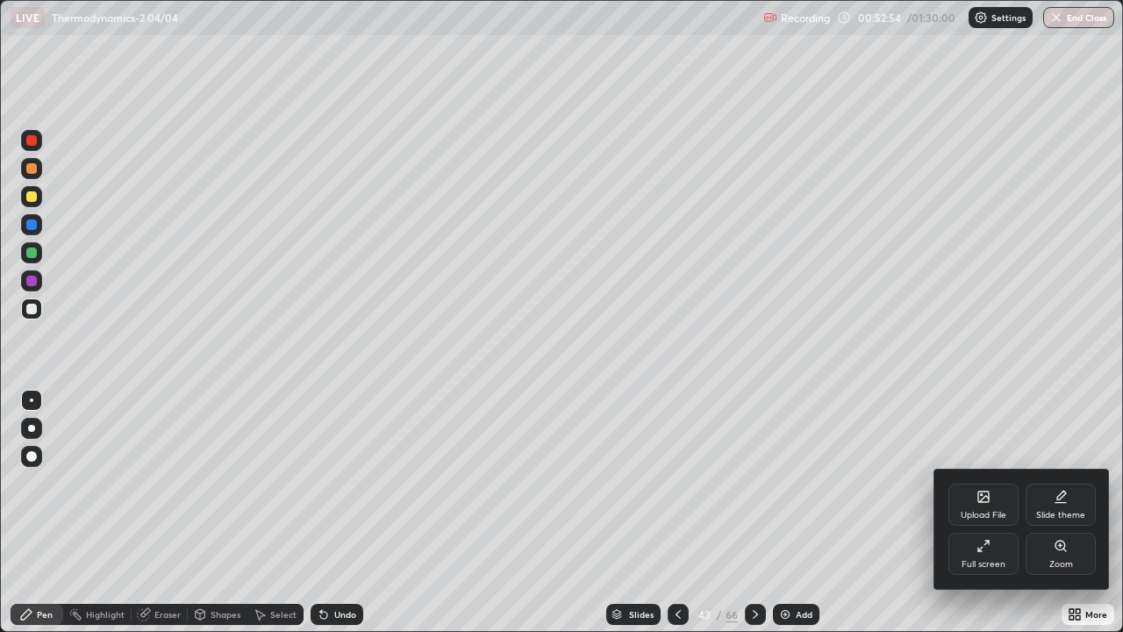
click at [983, 499] on icon at bounding box center [984, 499] width 10 height 6
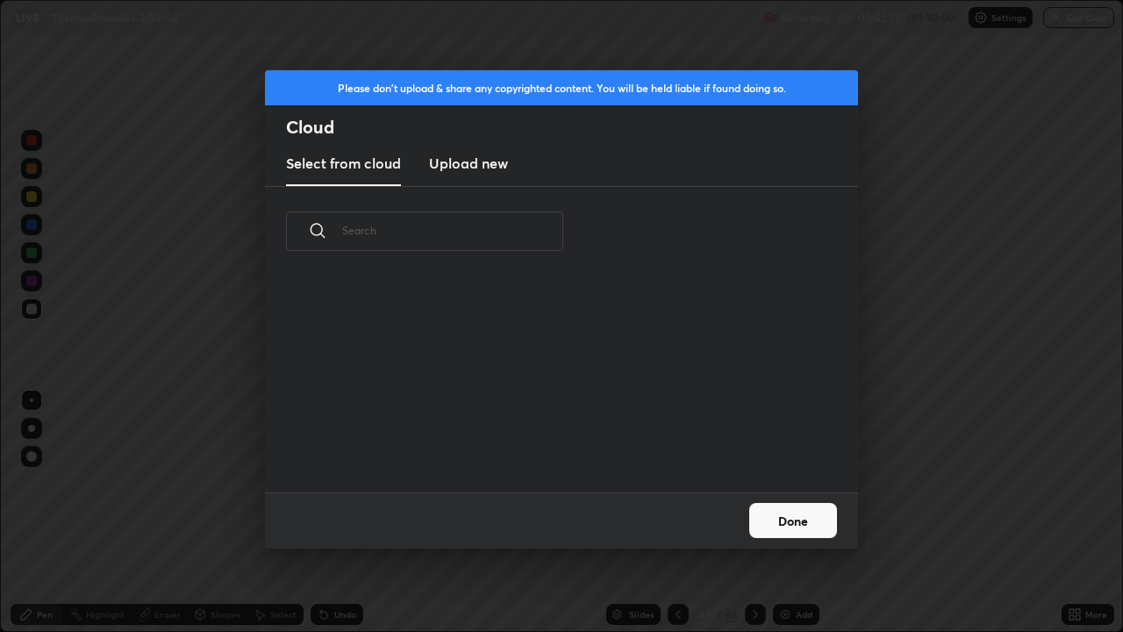
scroll to position [216, 563]
click at [800, 513] on button "Done" at bounding box center [793, 520] width 88 height 35
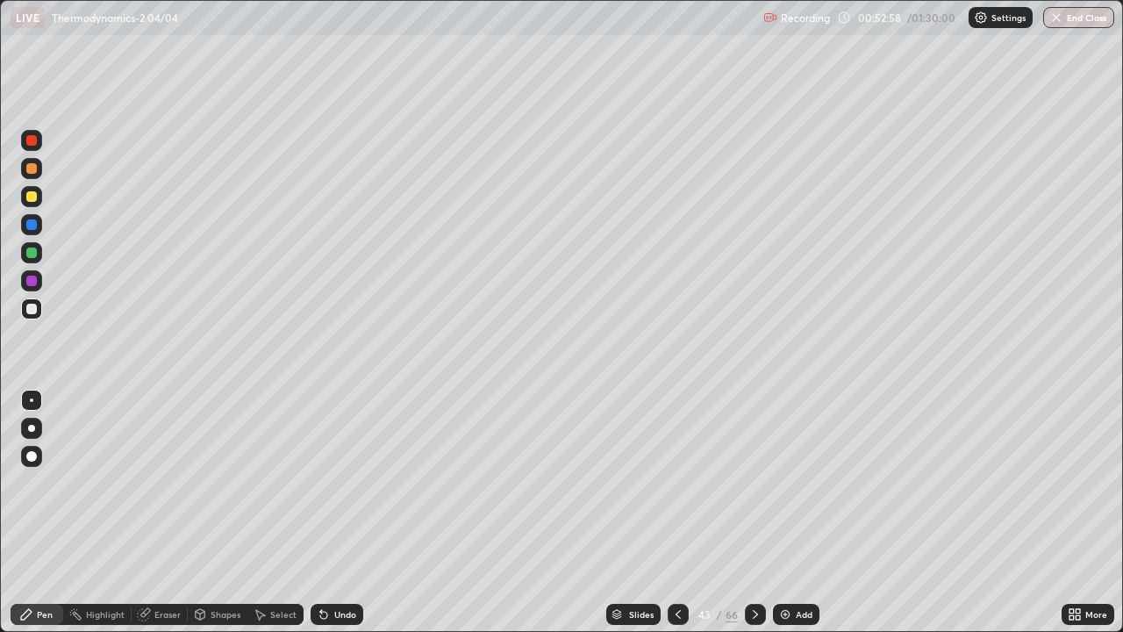
click at [782, 513] on img at bounding box center [785, 614] width 14 height 14
click at [32, 313] on div at bounding box center [31, 309] width 11 height 11
click at [32, 309] on div at bounding box center [31, 309] width 11 height 11
click at [328, 513] on div "Undo" at bounding box center [337, 614] width 53 height 21
click at [782, 513] on img at bounding box center [785, 614] width 14 height 14
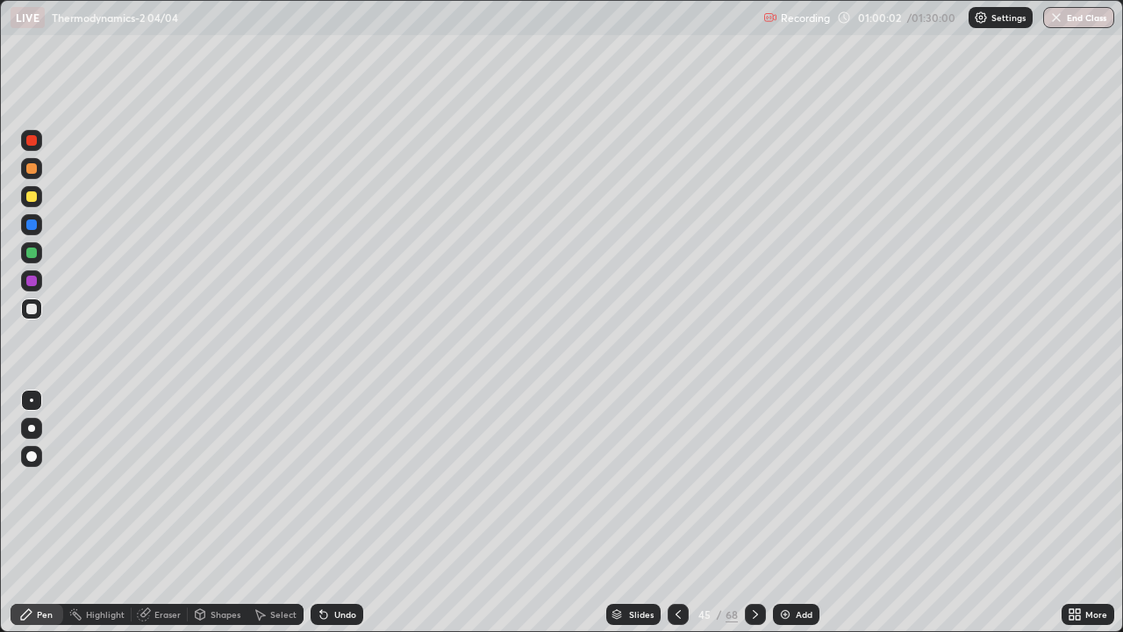
click at [33, 309] on div at bounding box center [31, 309] width 11 height 11
click at [320, 513] on icon at bounding box center [321, 611] width 2 height 2
click at [782, 513] on img at bounding box center [785, 614] width 14 height 14
click at [32, 310] on div at bounding box center [31, 309] width 11 height 11
click at [326, 513] on div "Undo" at bounding box center [337, 614] width 53 height 21
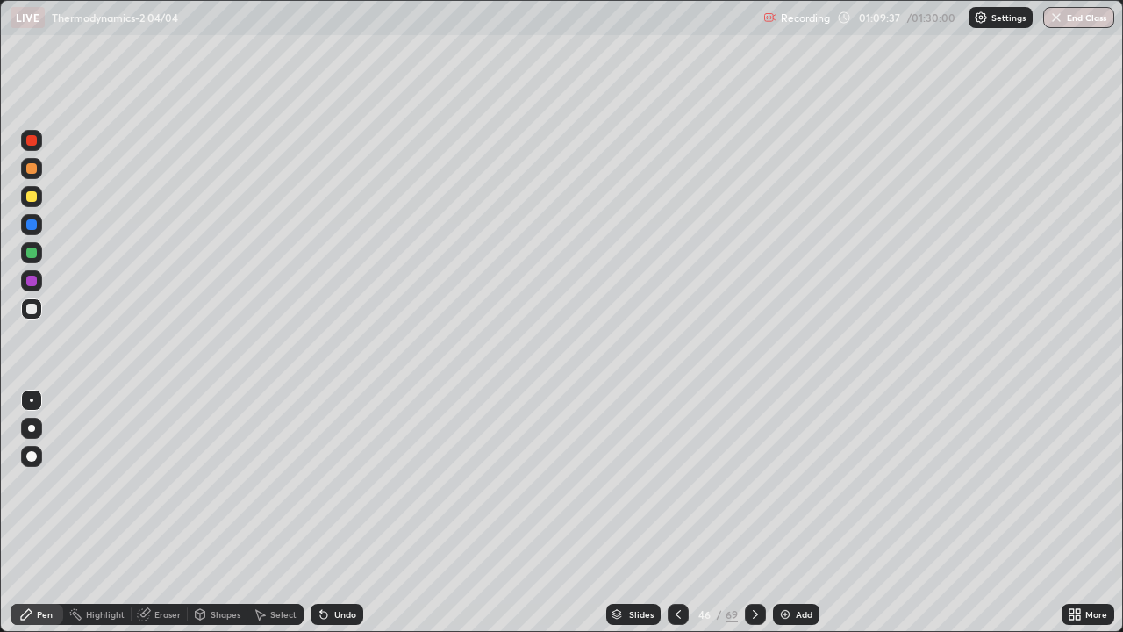
click at [677, 513] on icon at bounding box center [678, 614] width 14 height 14
click at [720, 513] on div "/" at bounding box center [719, 614] width 5 height 11
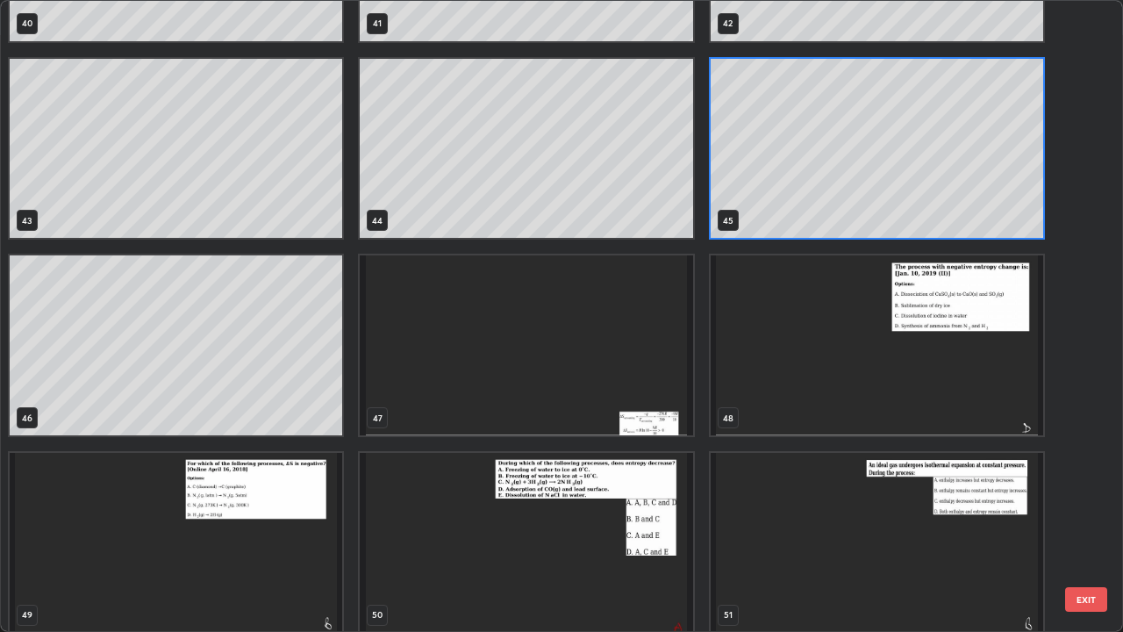
scroll to position [2721, 0]
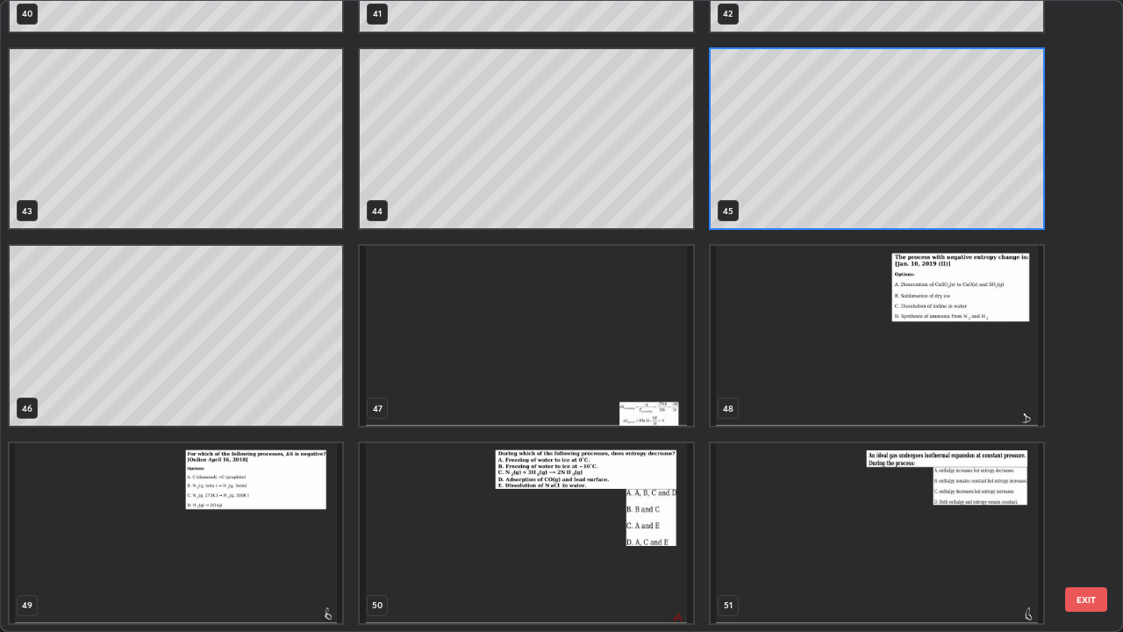
click at [820, 353] on img "grid" at bounding box center [877, 336] width 333 height 180
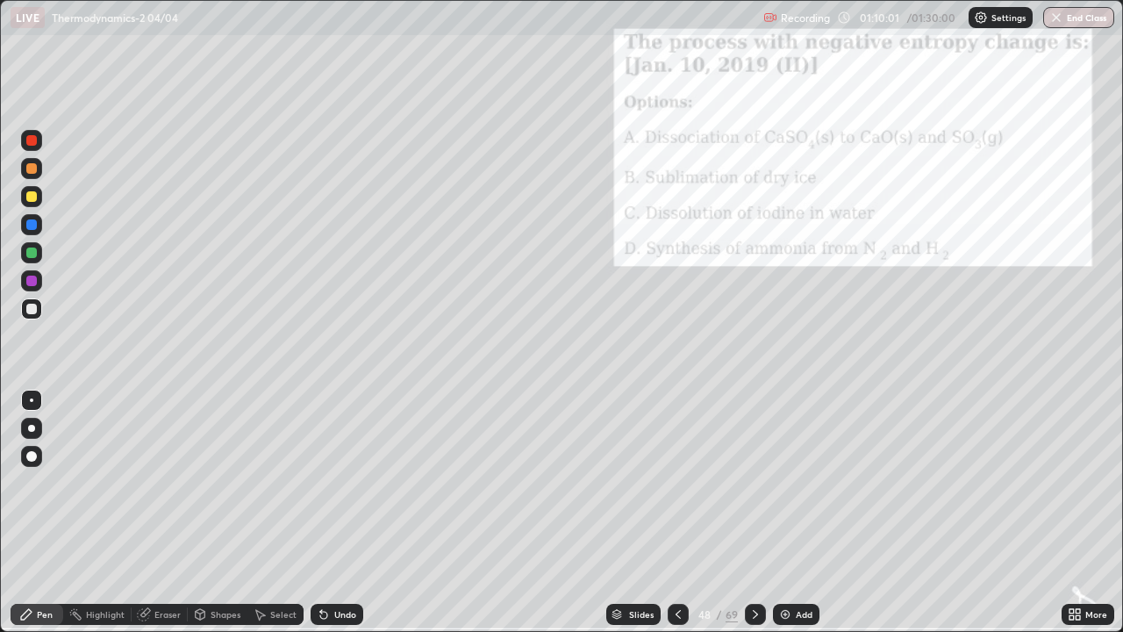
click at [821, 352] on img "grid" at bounding box center [877, 336] width 333 height 180
click at [1074, 513] on icon at bounding box center [1075, 614] width 14 height 14
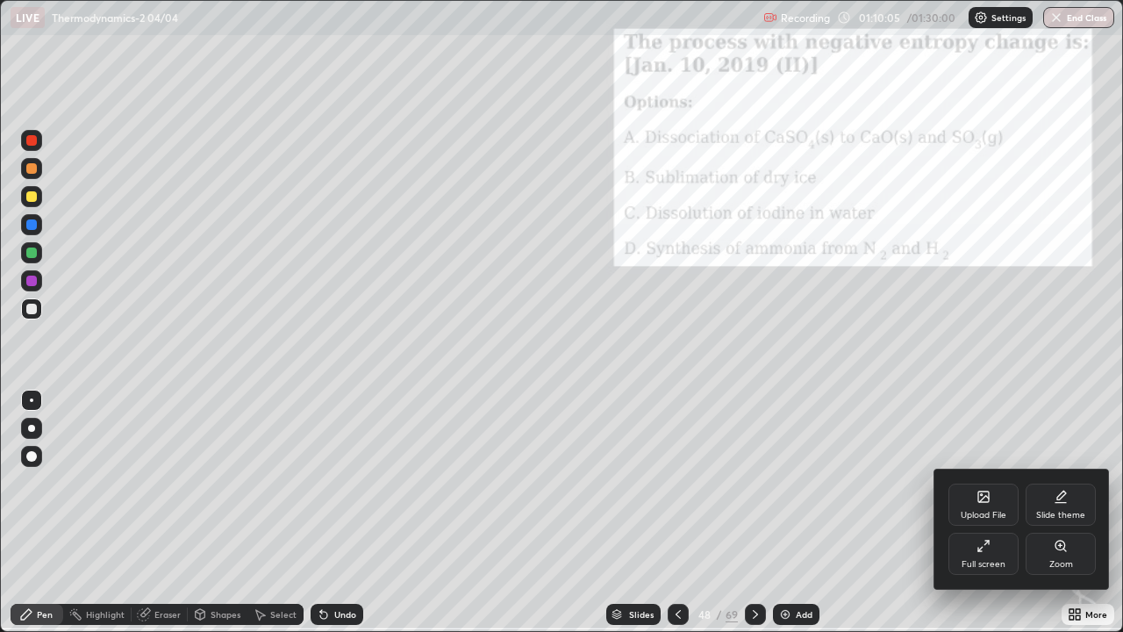
click at [1057, 513] on icon at bounding box center [1061, 546] width 10 height 10
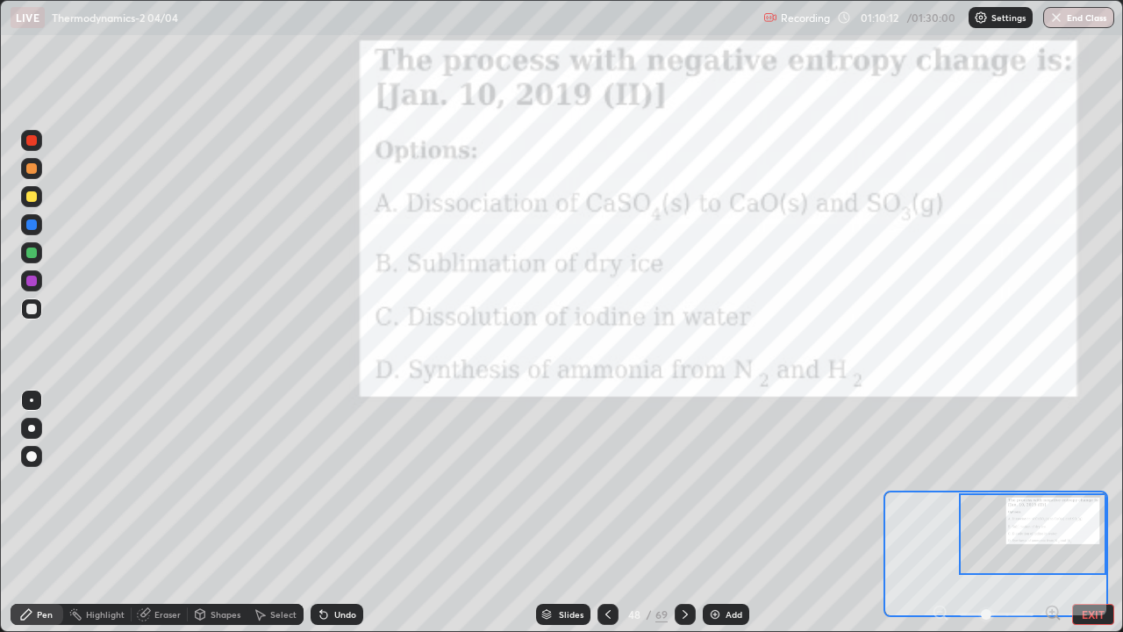
click at [683, 513] on icon at bounding box center [685, 614] width 14 height 14
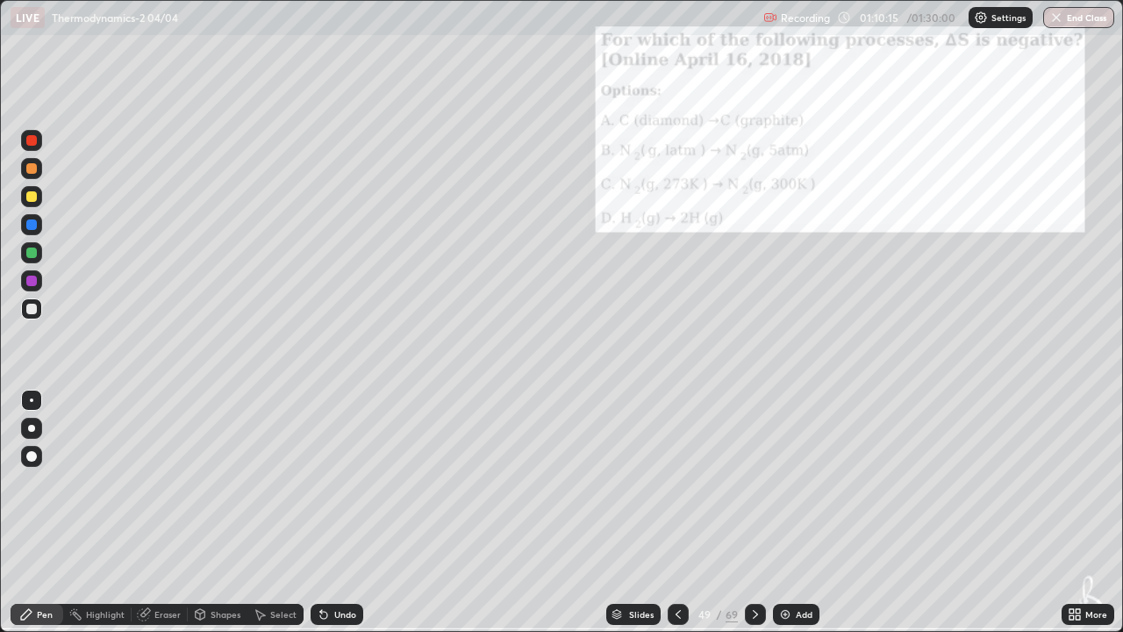
click at [1071, 513] on icon at bounding box center [1072, 617] width 4 height 4
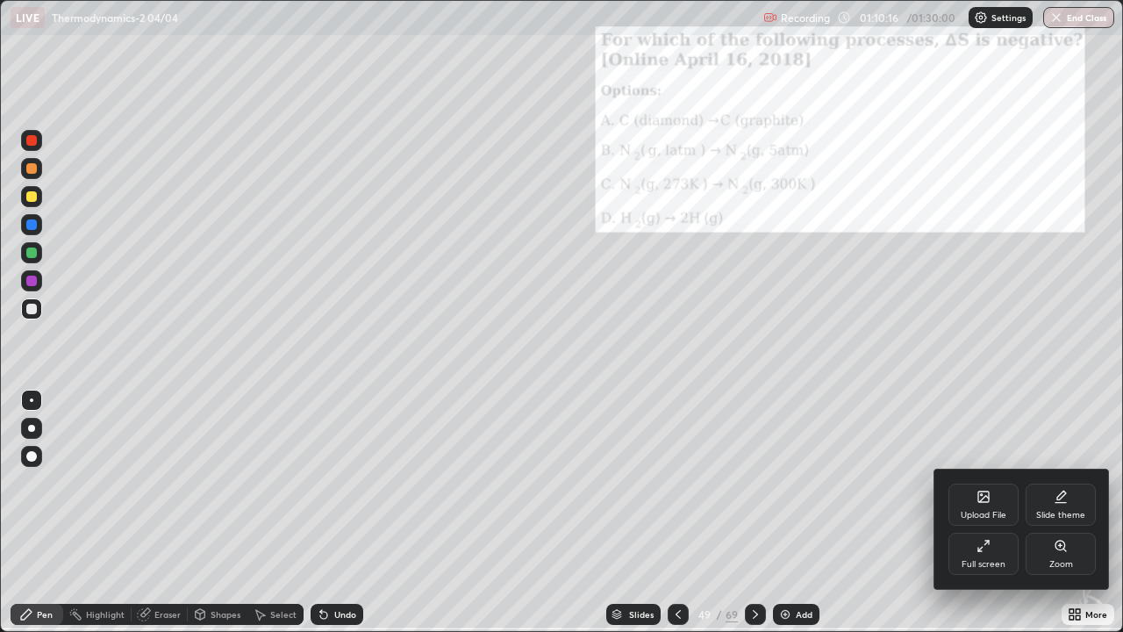
click at [1058, 513] on icon at bounding box center [1061, 546] width 10 height 10
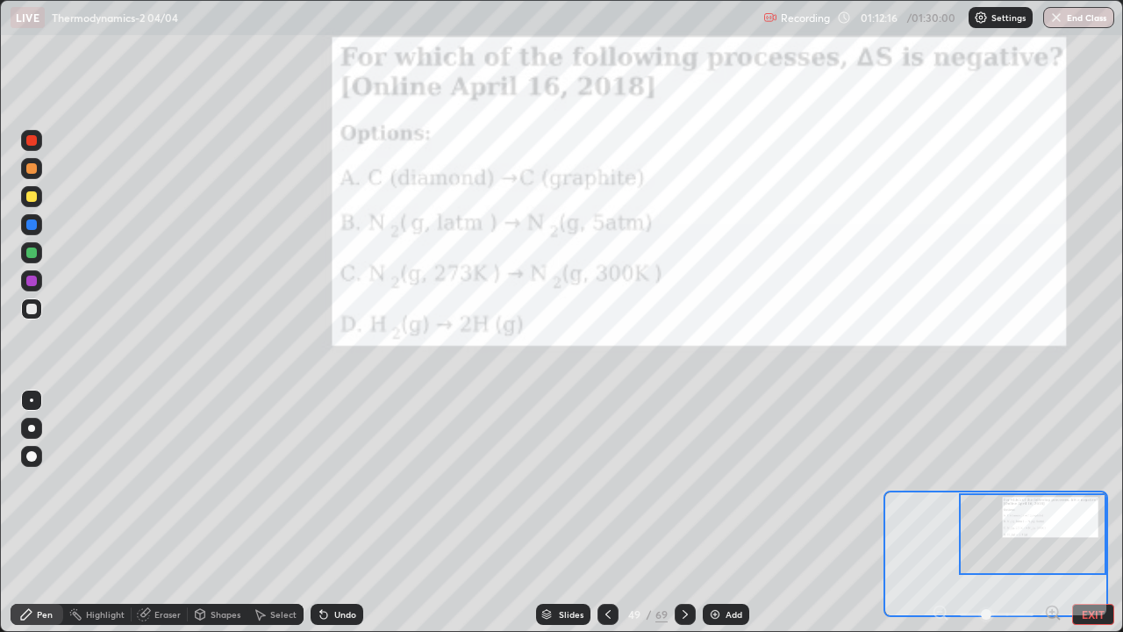
click at [609, 513] on div at bounding box center [608, 614] width 21 height 21
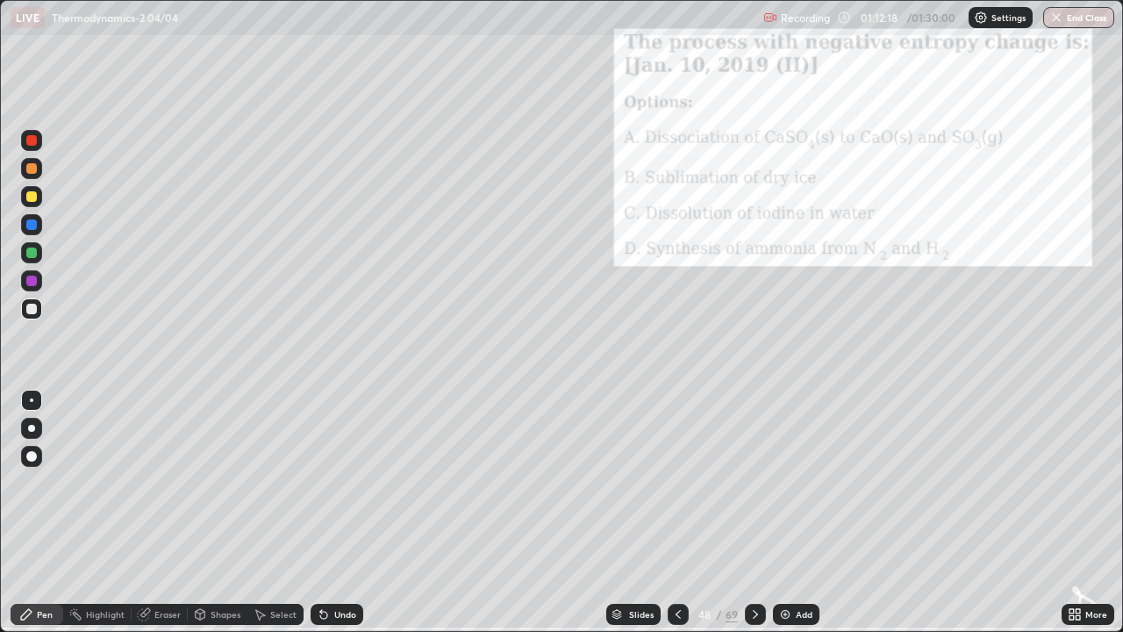
click at [1078, 513] on icon at bounding box center [1078, 611] width 4 height 4
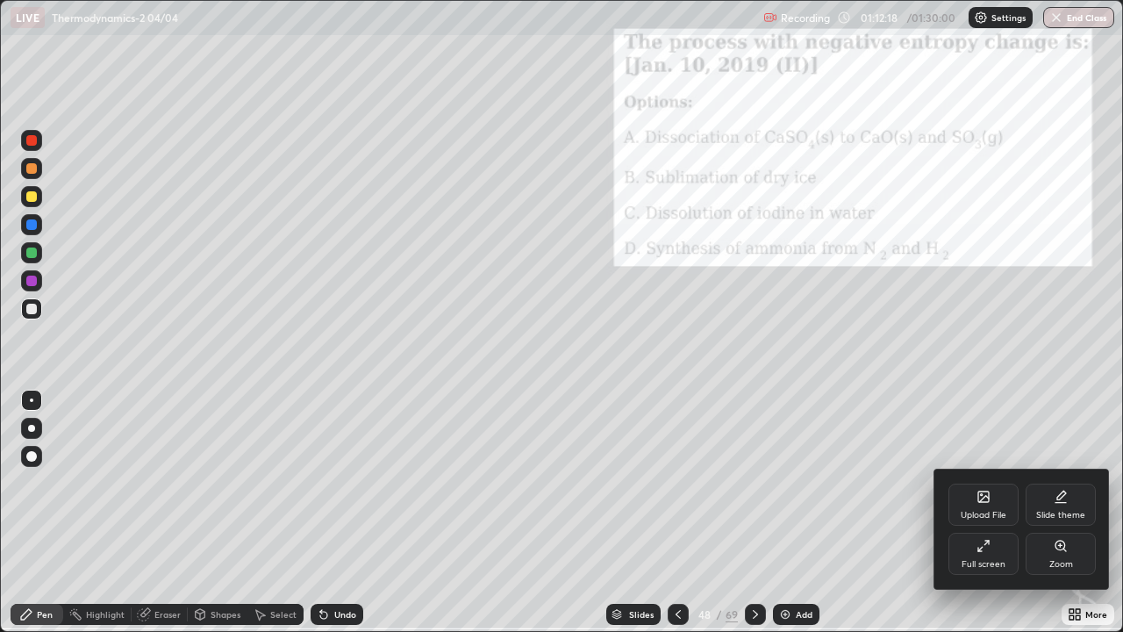
click at [1057, 513] on icon at bounding box center [1061, 546] width 14 height 14
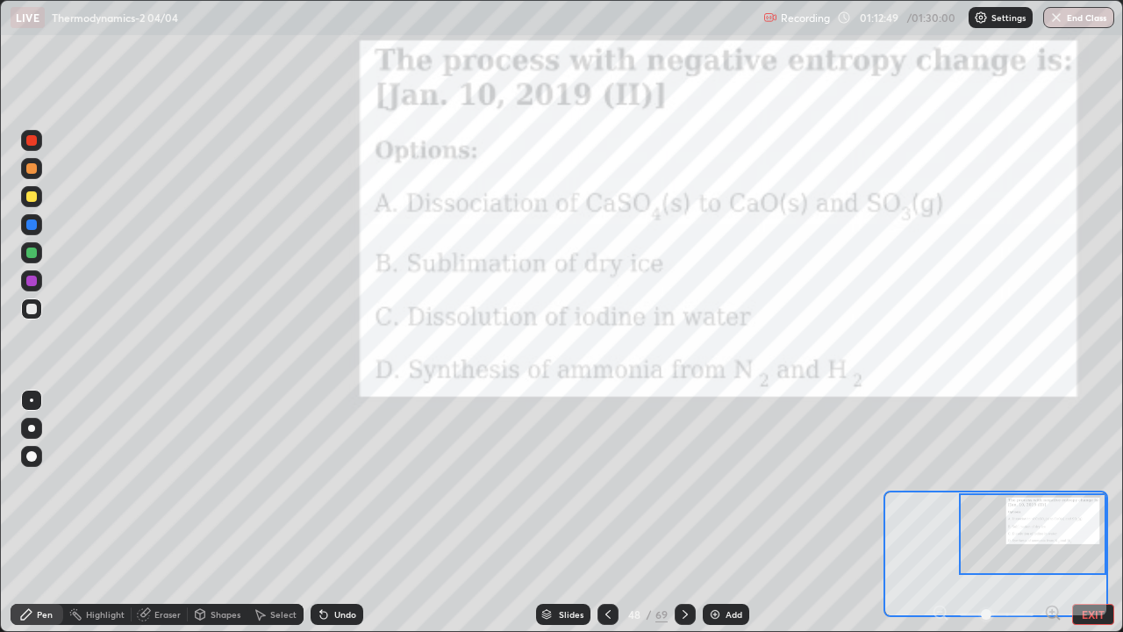
click at [41, 258] on div at bounding box center [31, 253] width 21 height 28
click at [328, 513] on icon at bounding box center [324, 614] width 14 height 14
click at [323, 513] on icon at bounding box center [323, 615] width 7 height 7
click at [320, 513] on icon at bounding box center [321, 611] width 2 height 2
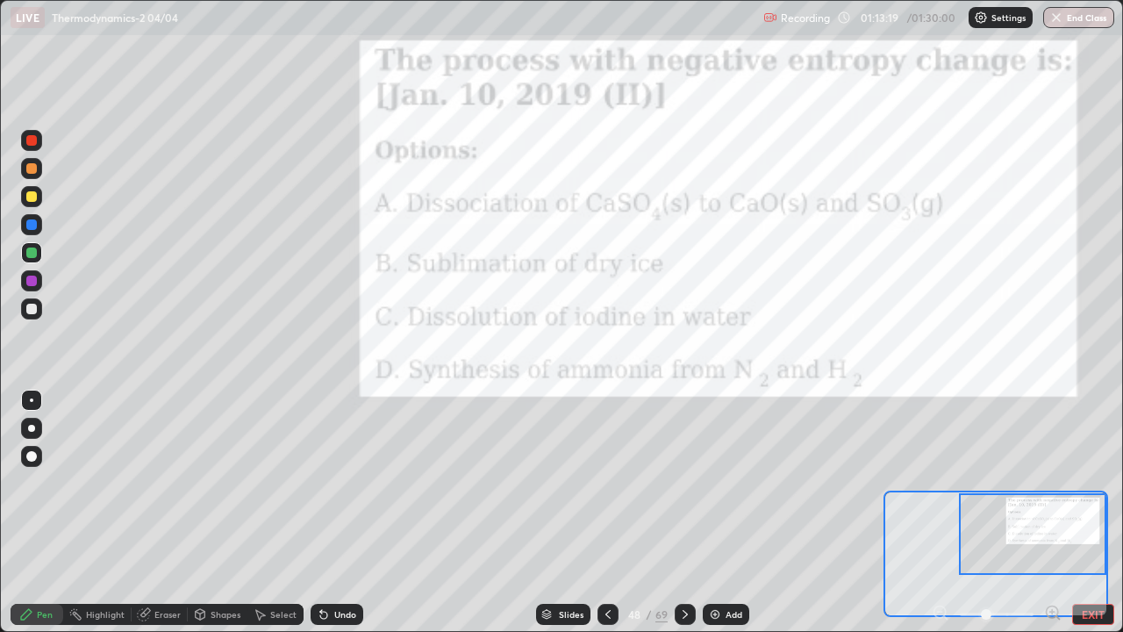
click at [320, 513] on icon at bounding box center [321, 611] width 2 height 2
click at [323, 513] on icon at bounding box center [324, 614] width 14 height 14
click at [330, 513] on div "Undo" at bounding box center [337, 614] width 53 height 21
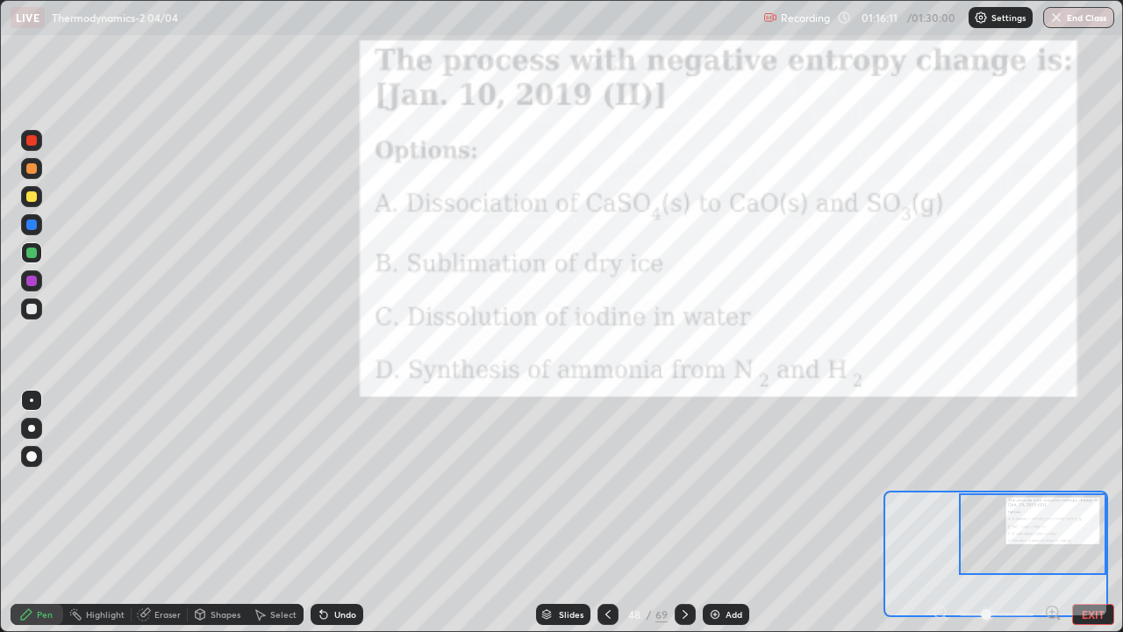
click at [1102, 513] on button "EXIT" at bounding box center [1093, 614] width 42 height 21
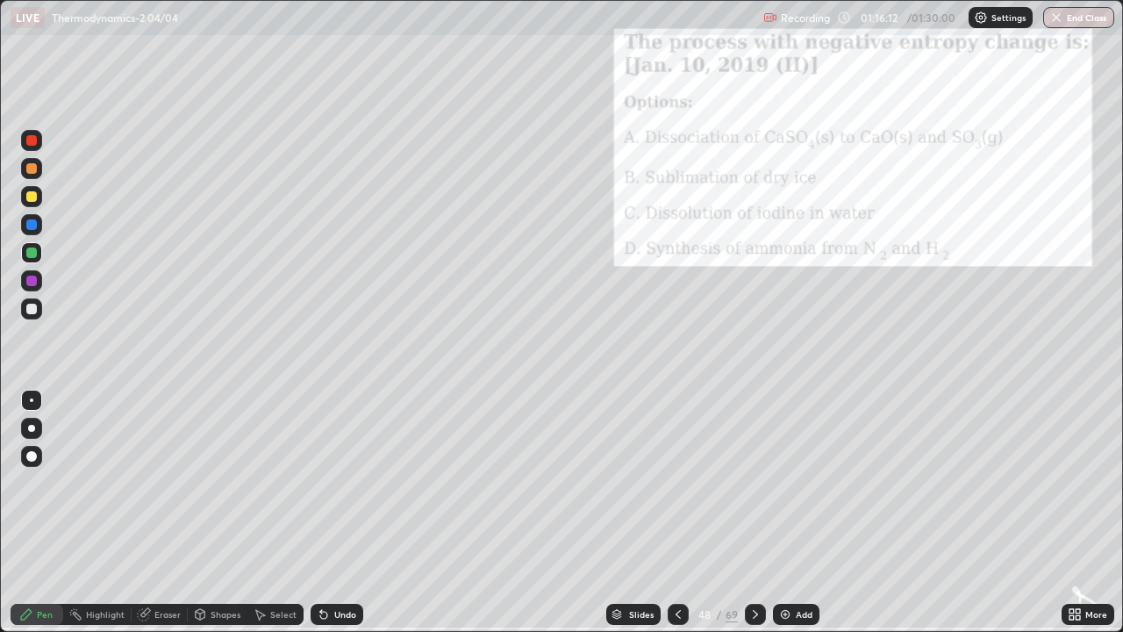
click at [791, 513] on div "Add" at bounding box center [796, 614] width 47 height 21
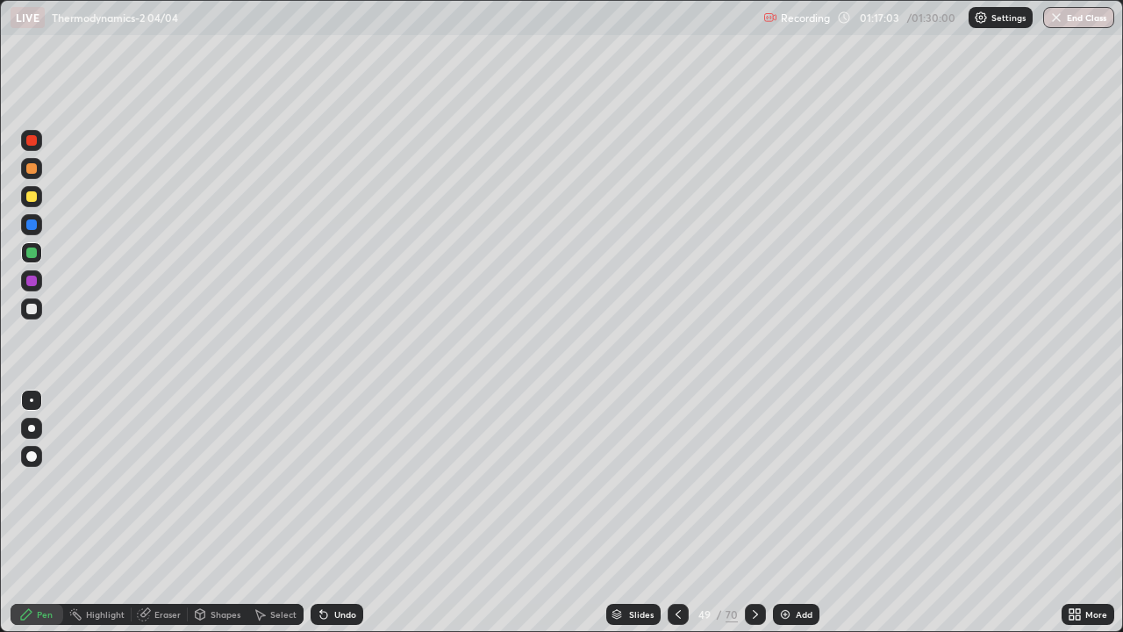
click at [39, 312] on div at bounding box center [31, 308] width 21 height 21
click at [320, 513] on icon at bounding box center [323, 615] width 7 height 7
click at [316, 513] on div "Undo" at bounding box center [337, 614] width 53 height 21
click at [320, 513] on icon at bounding box center [323, 615] width 7 height 7
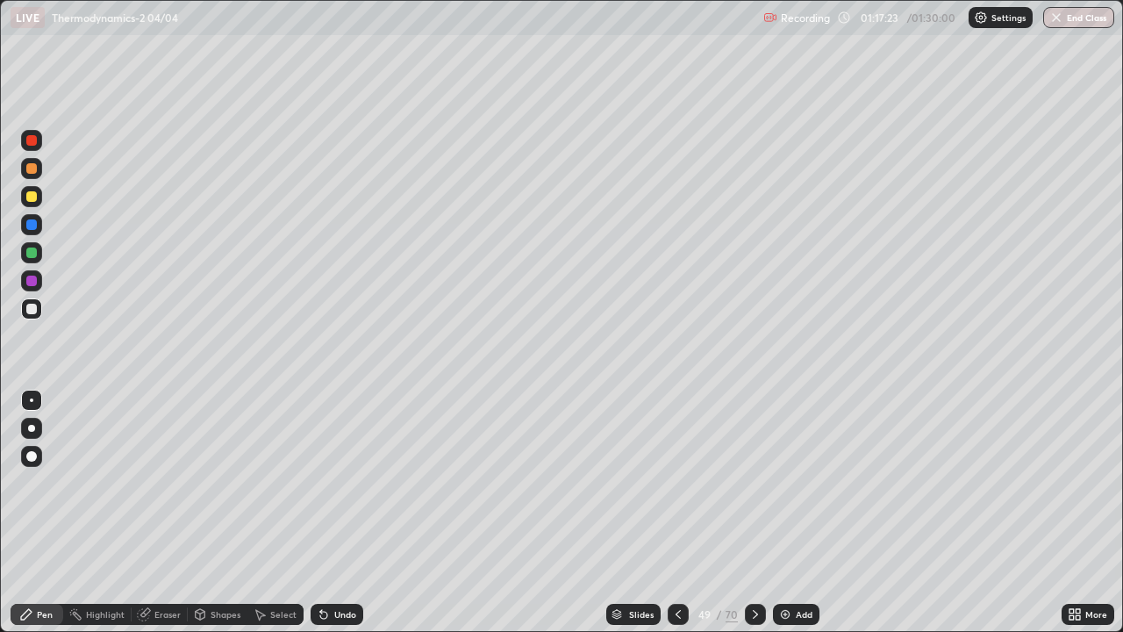
click at [318, 513] on icon at bounding box center [324, 614] width 14 height 14
click at [320, 513] on icon at bounding box center [321, 611] width 2 height 2
click at [320, 513] on icon at bounding box center [323, 615] width 7 height 7
click at [784, 513] on img at bounding box center [785, 614] width 14 height 14
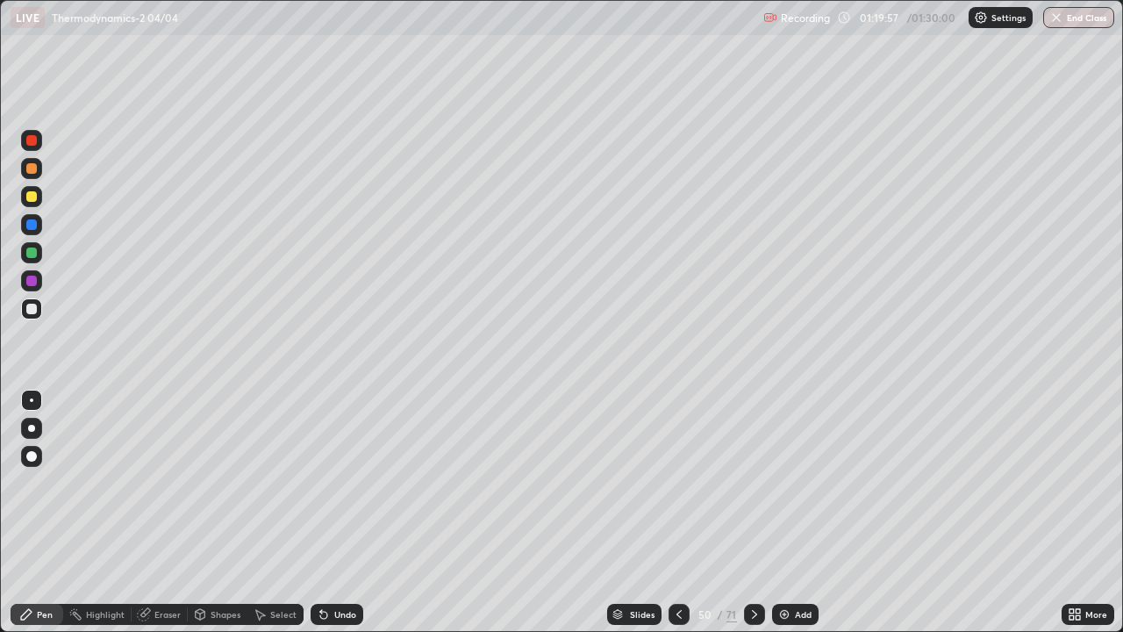
click at [719, 513] on div "/" at bounding box center [720, 614] width 5 height 11
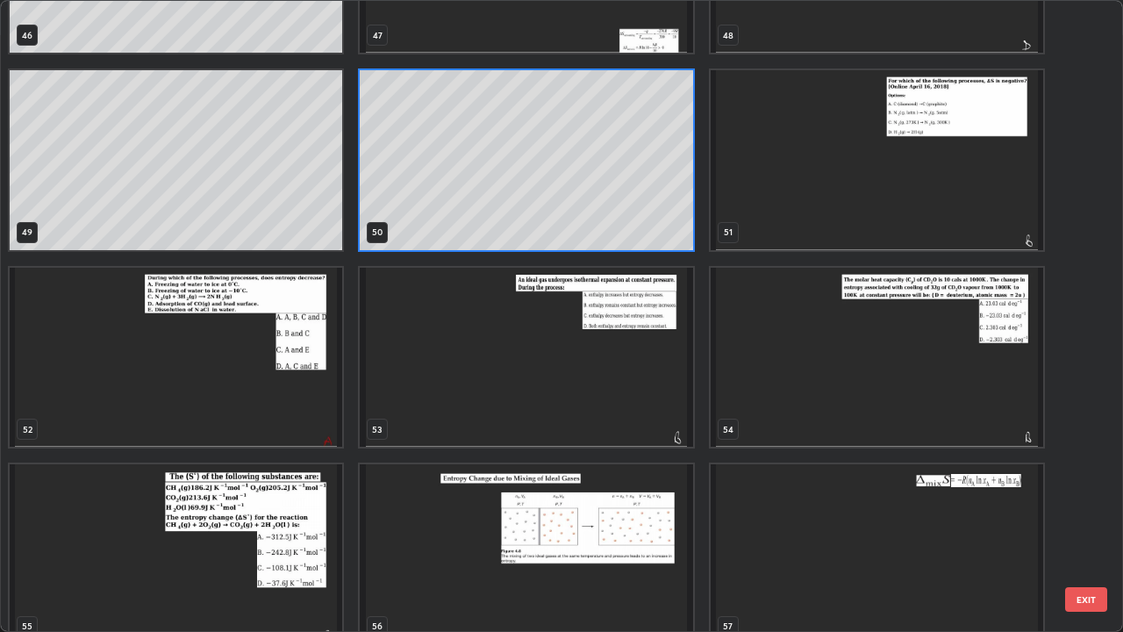
scroll to position [3101, 0]
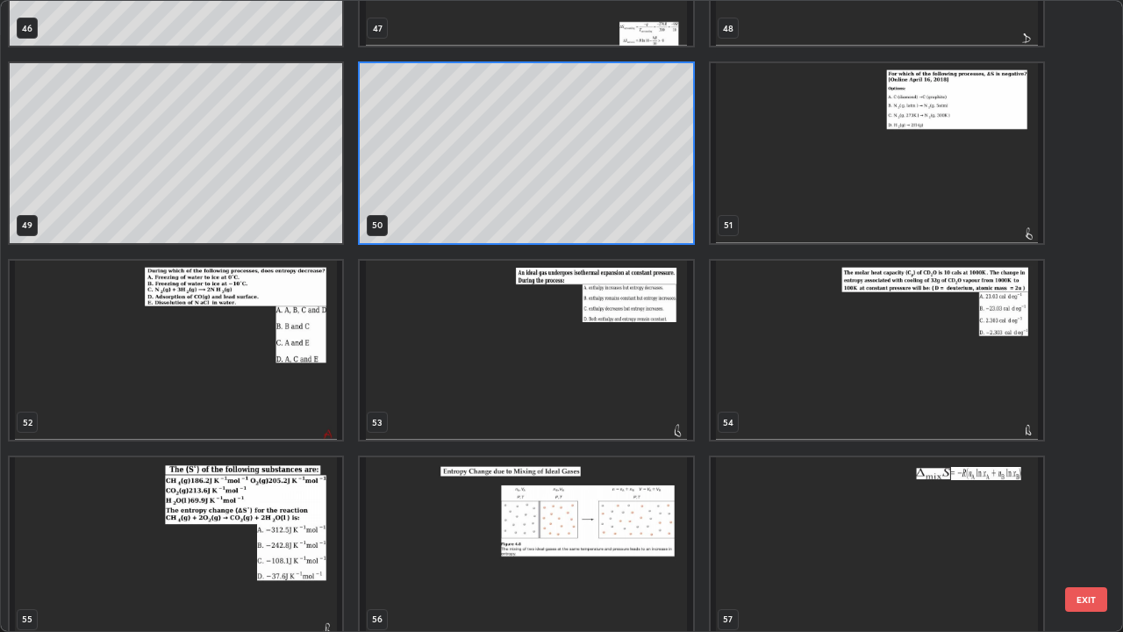
click at [119, 363] on img "grid" at bounding box center [176, 351] width 333 height 180
click at [116, 363] on img "grid" at bounding box center [176, 351] width 333 height 180
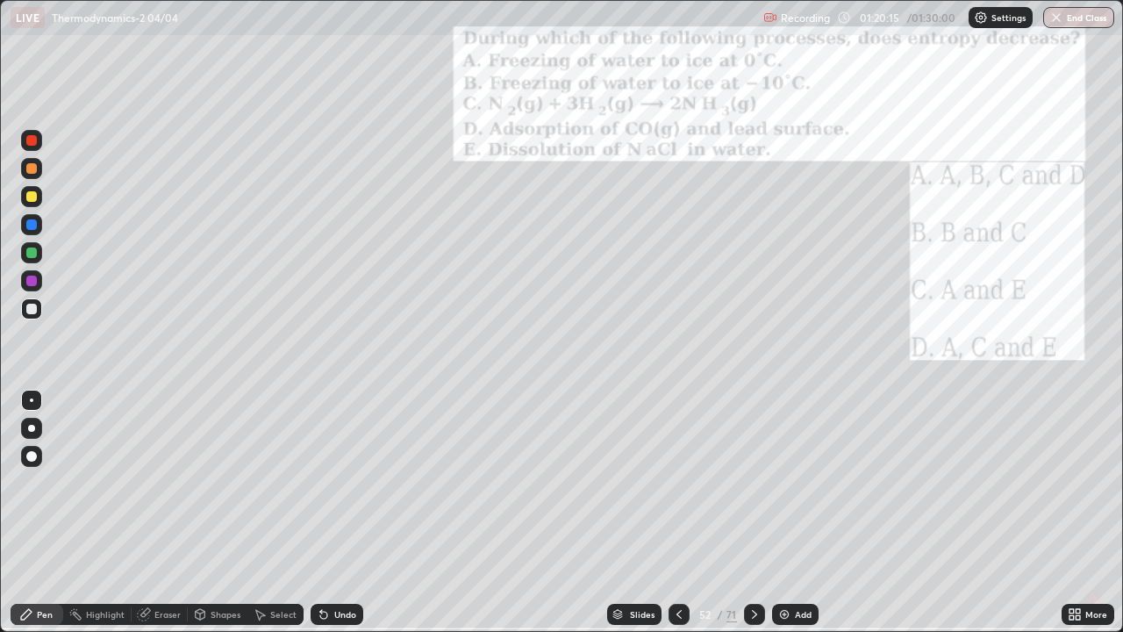
click at [727, 513] on div "71" at bounding box center [732, 614] width 11 height 16
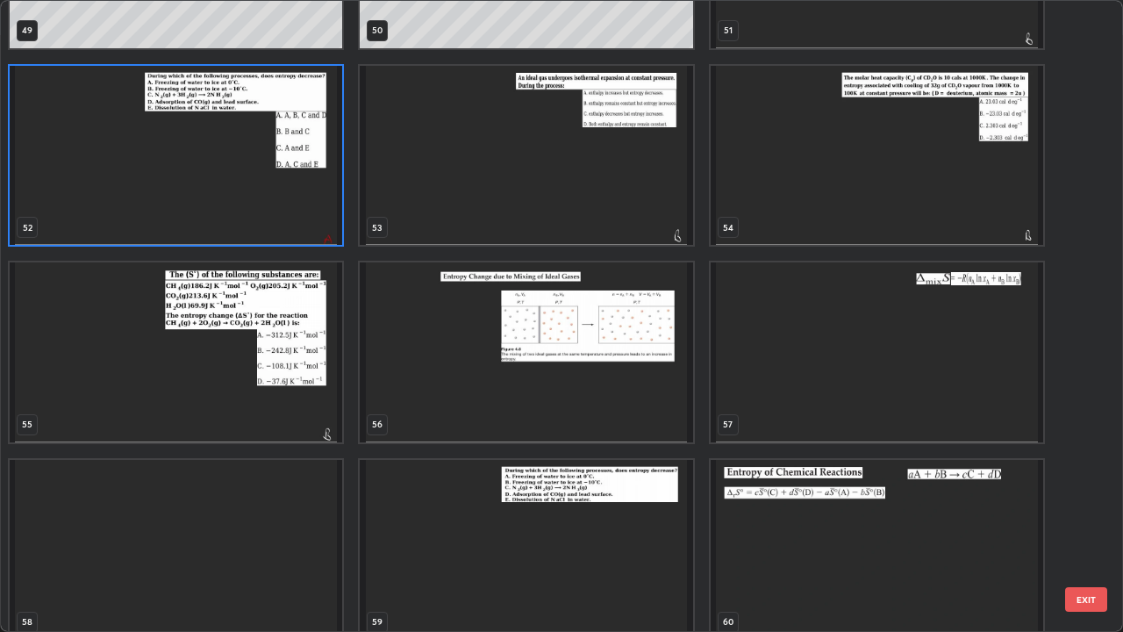
scroll to position [3298, 0]
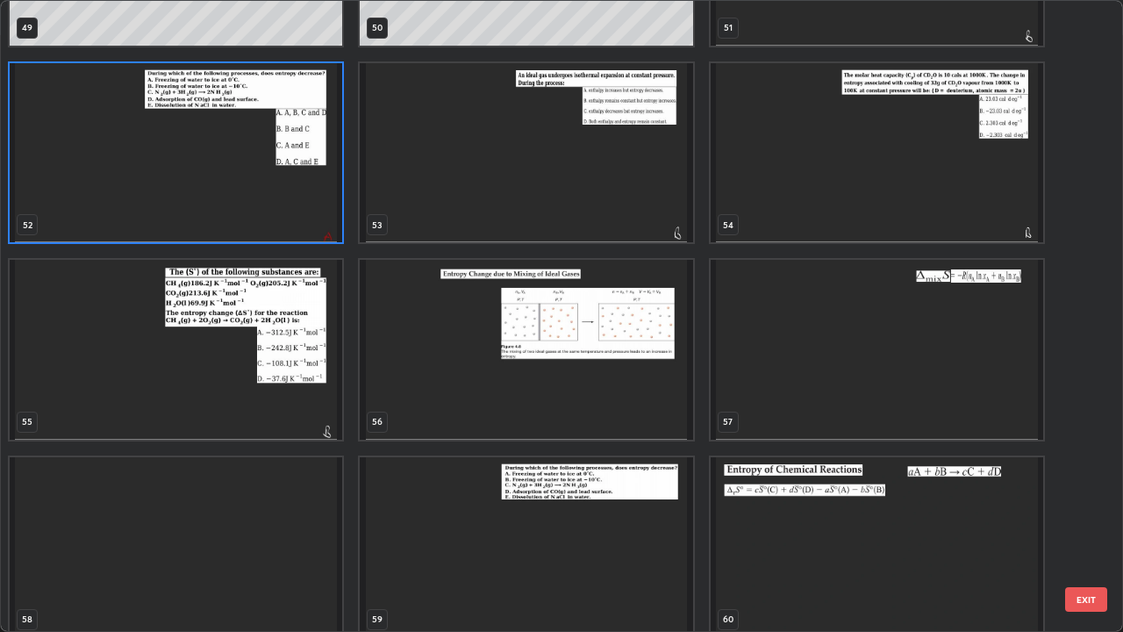
click at [118, 365] on img "grid" at bounding box center [176, 350] width 333 height 180
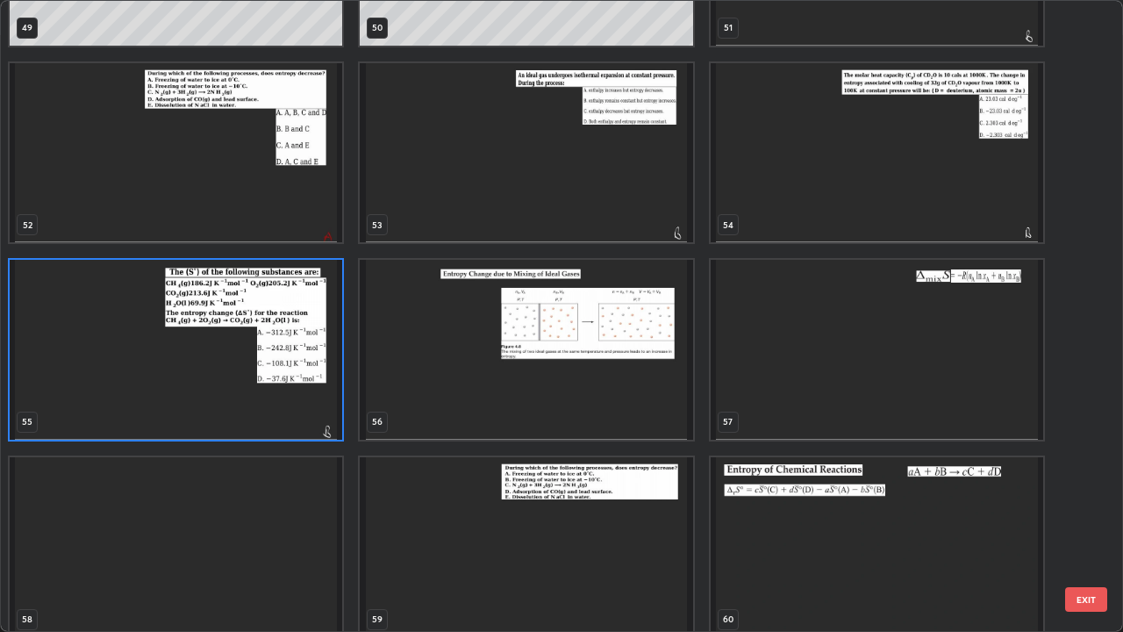
click at [116, 369] on img "grid" at bounding box center [176, 350] width 333 height 180
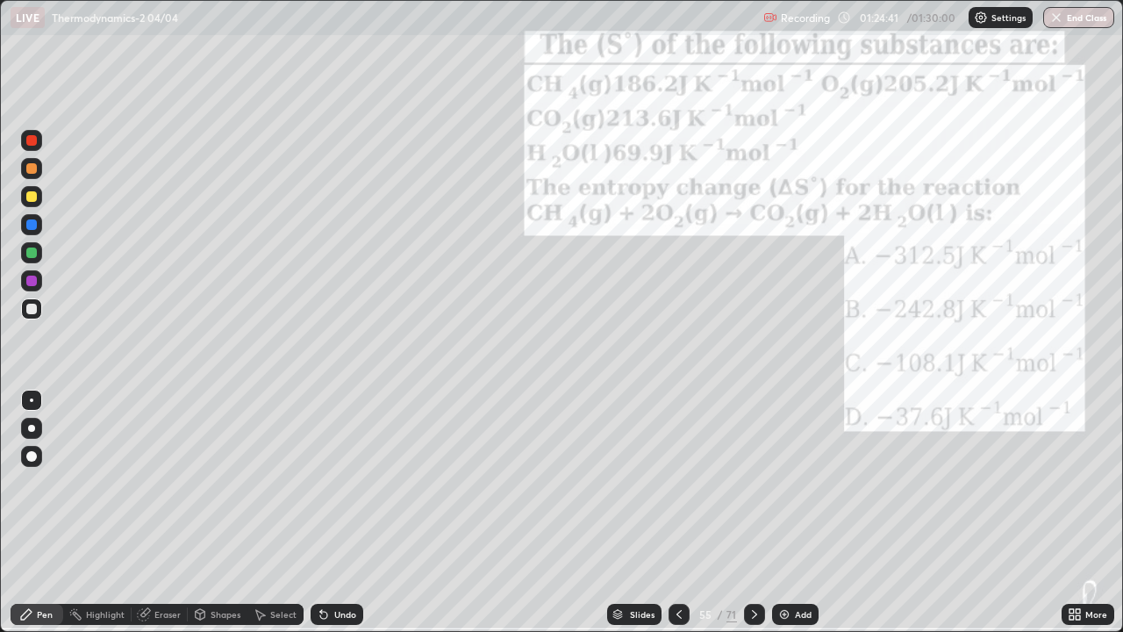
click at [718, 513] on div "/" at bounding box center [720, 614] width 5 height 11
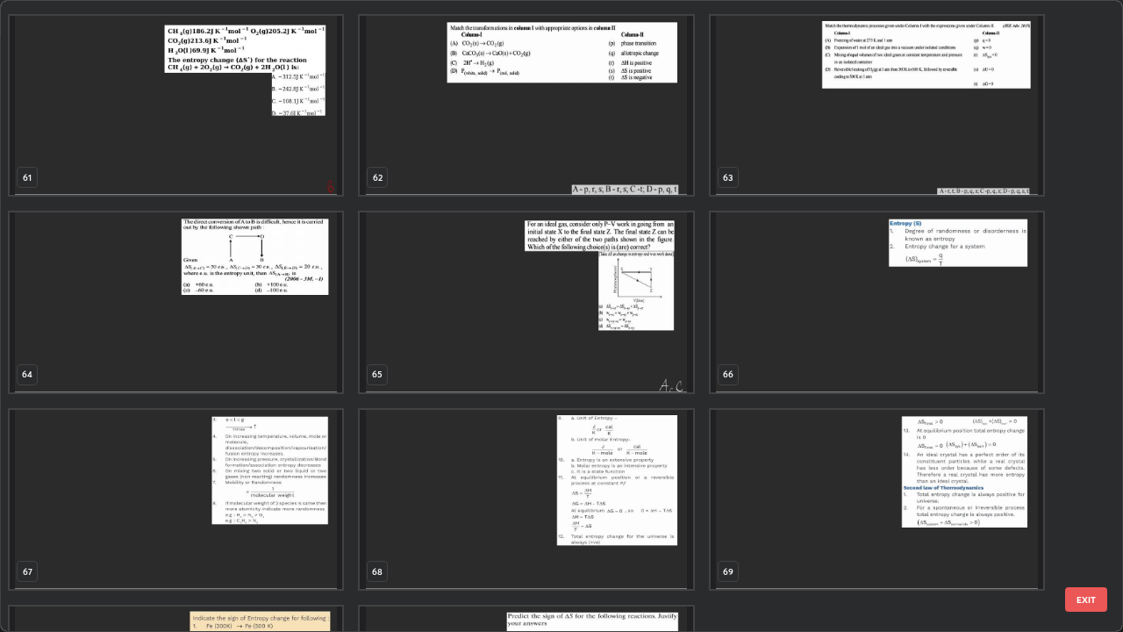
scroll to position [3955, 0]
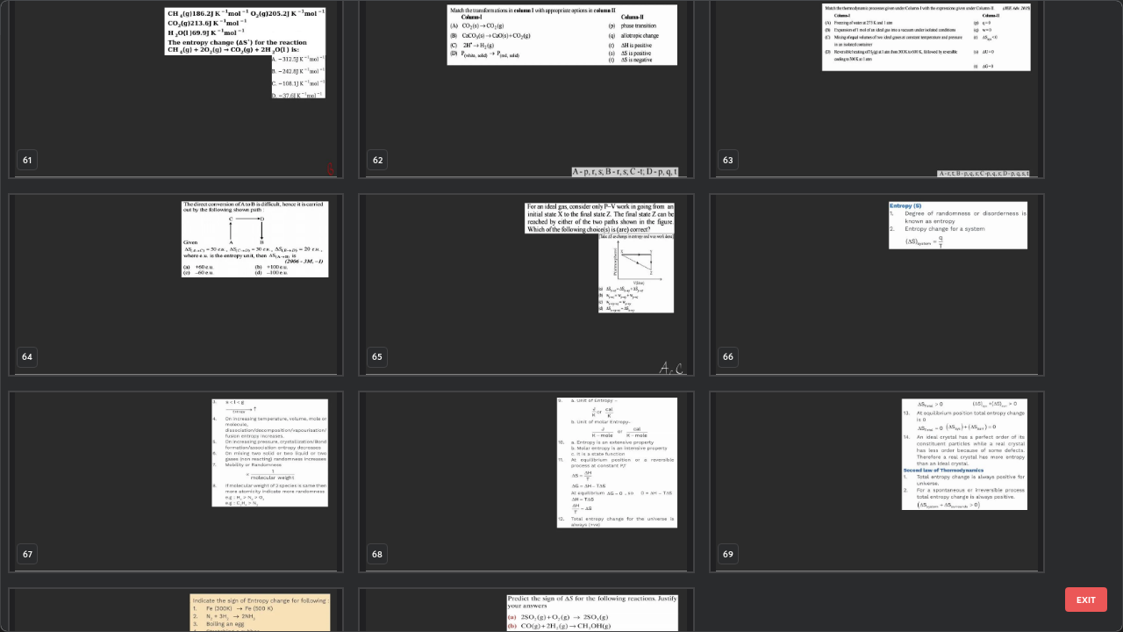
click at [162, 333] on img "grid" at bounding box center [176, 285] width 333 height 180
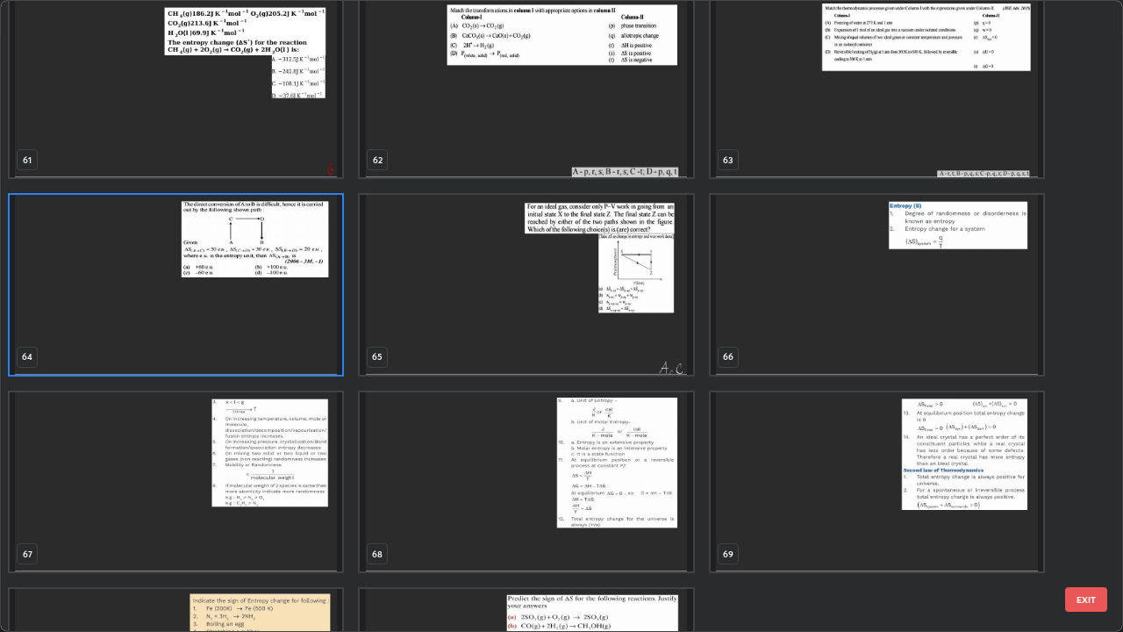
click at [158, 339] on img "grid" at bounding box center [176, 285] width 333 height 180
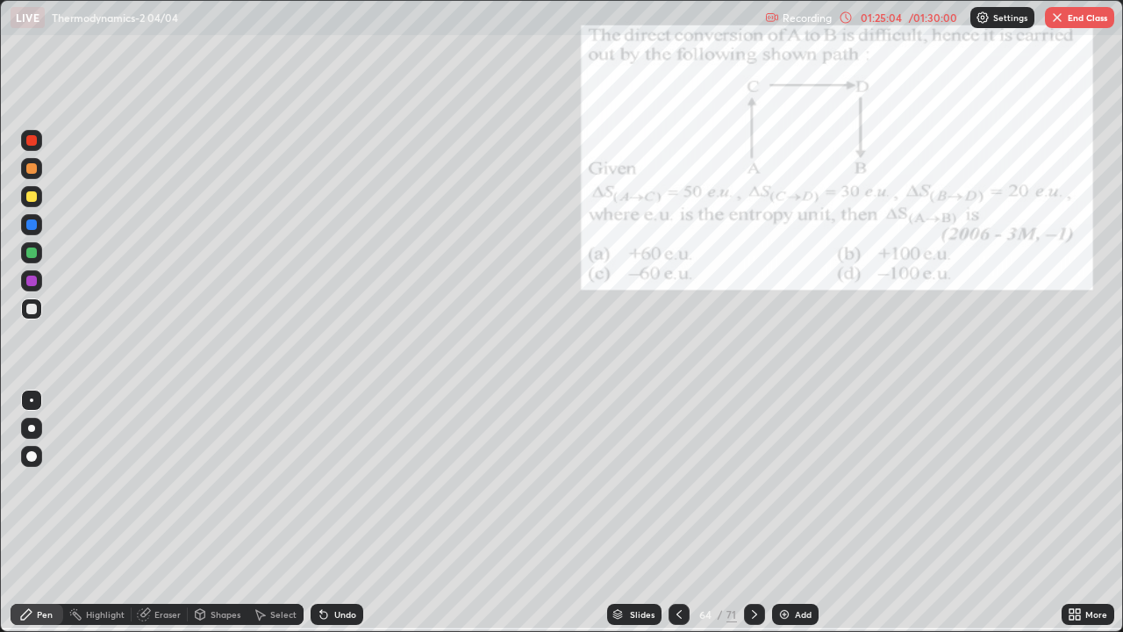
click at [708, 513] on div "64" at bounding box center [706, 614] width 18 height 11
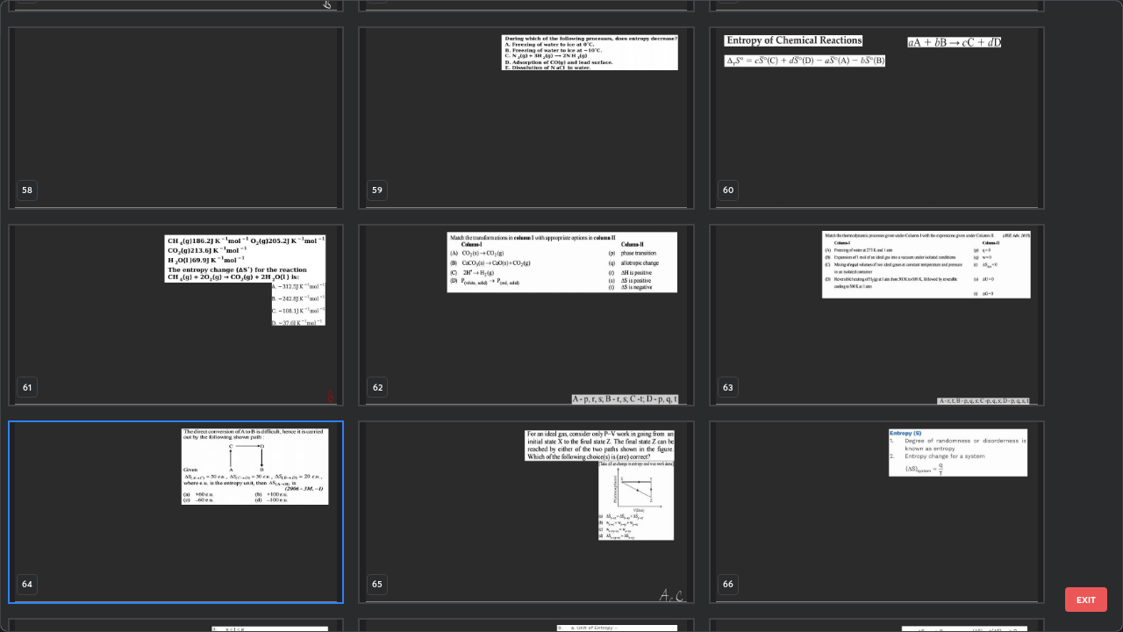
scroll to position [3715, 0]
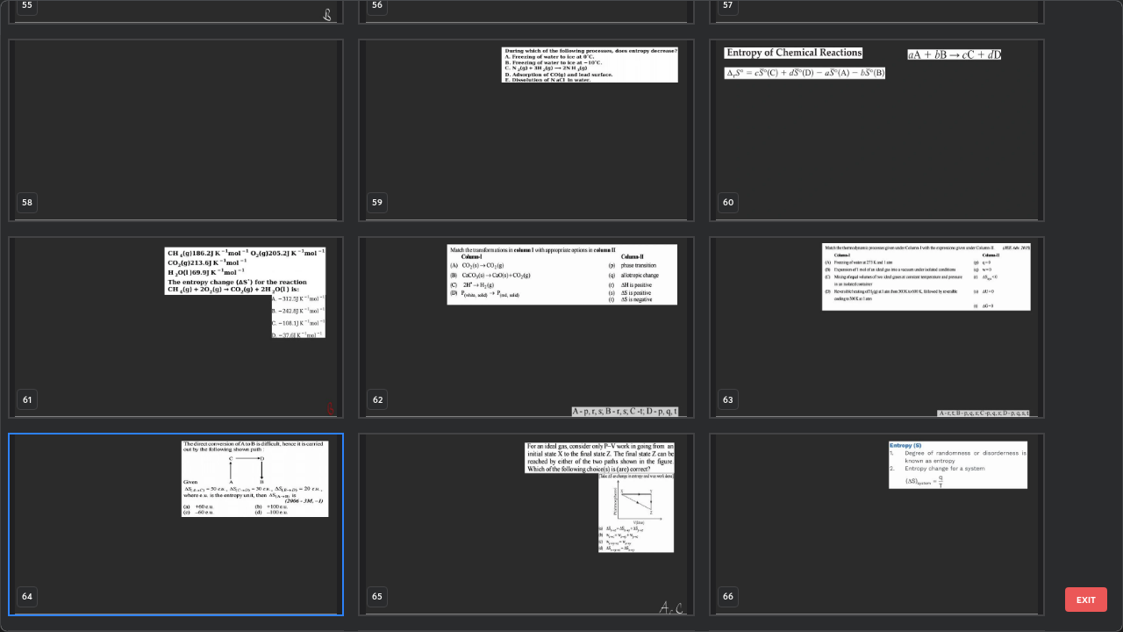
click at [1096, 513] on button "EXIT" at bounding box center [1086, 599] width 42 height 25
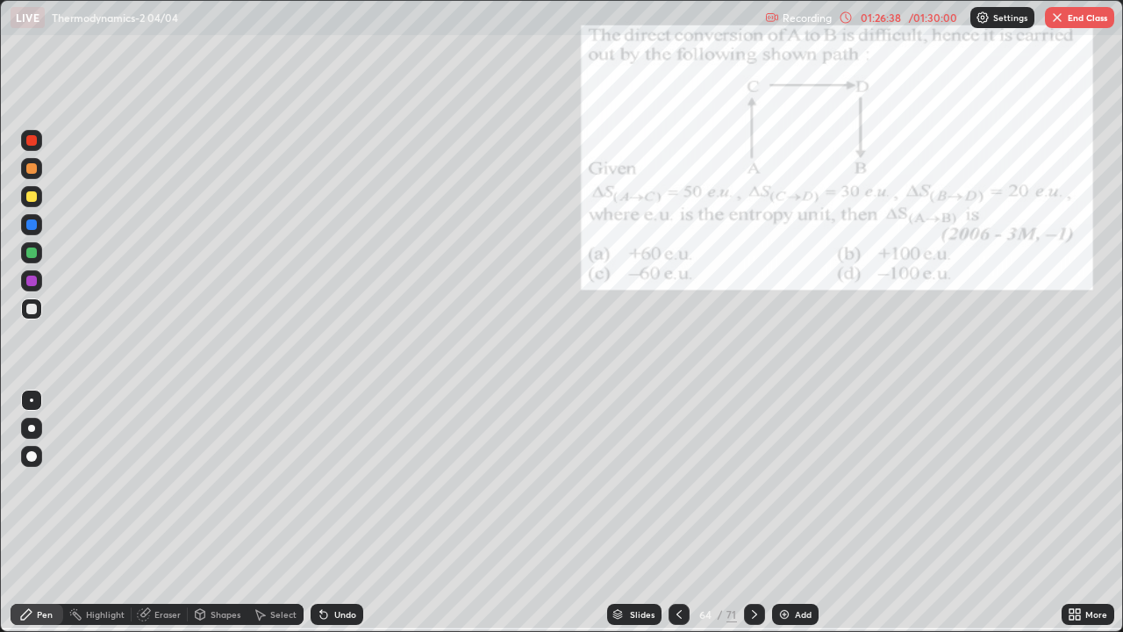
click at [1077, 22] on button "End Class" at bounding box center [1079, 17] width 69 height 21
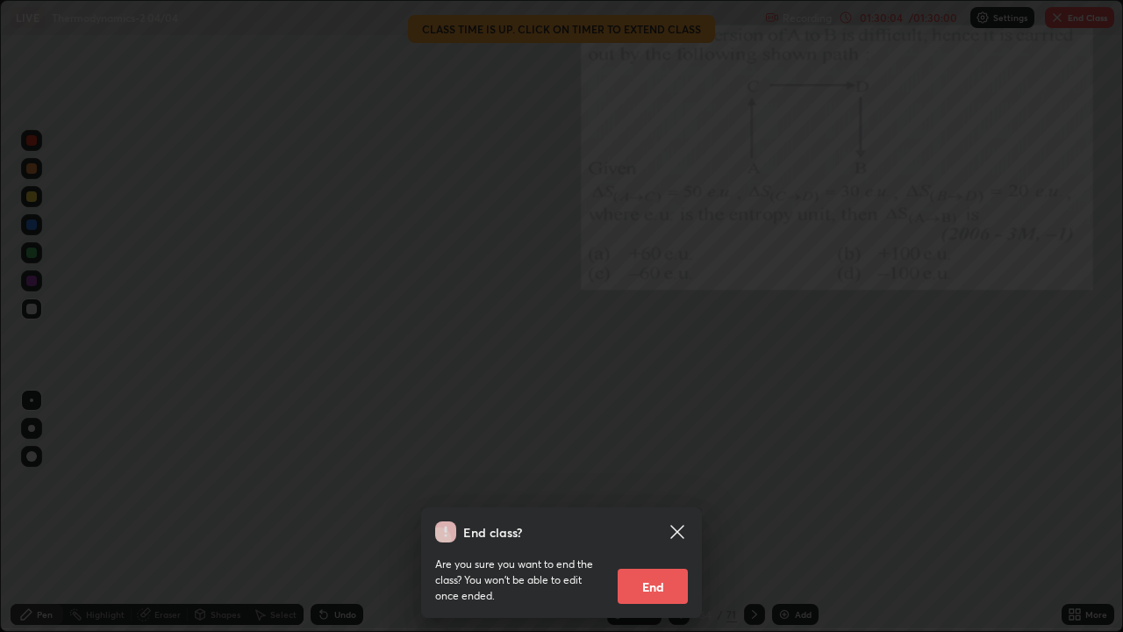
click at [639, 513] on button "End" at bounding box center [653, 586] width 70 height 35
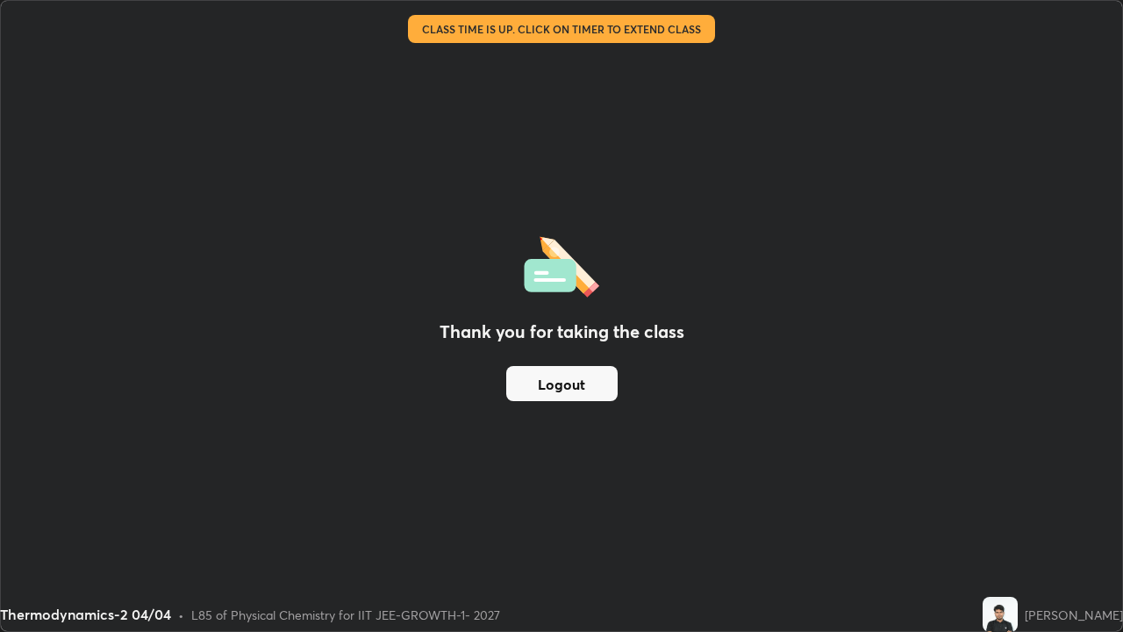
click at [554, 395] on button "Logout" at bounding box center [561, 383] width 111 height 35
